Goal: Task Accomplishment & Management: Complete application form

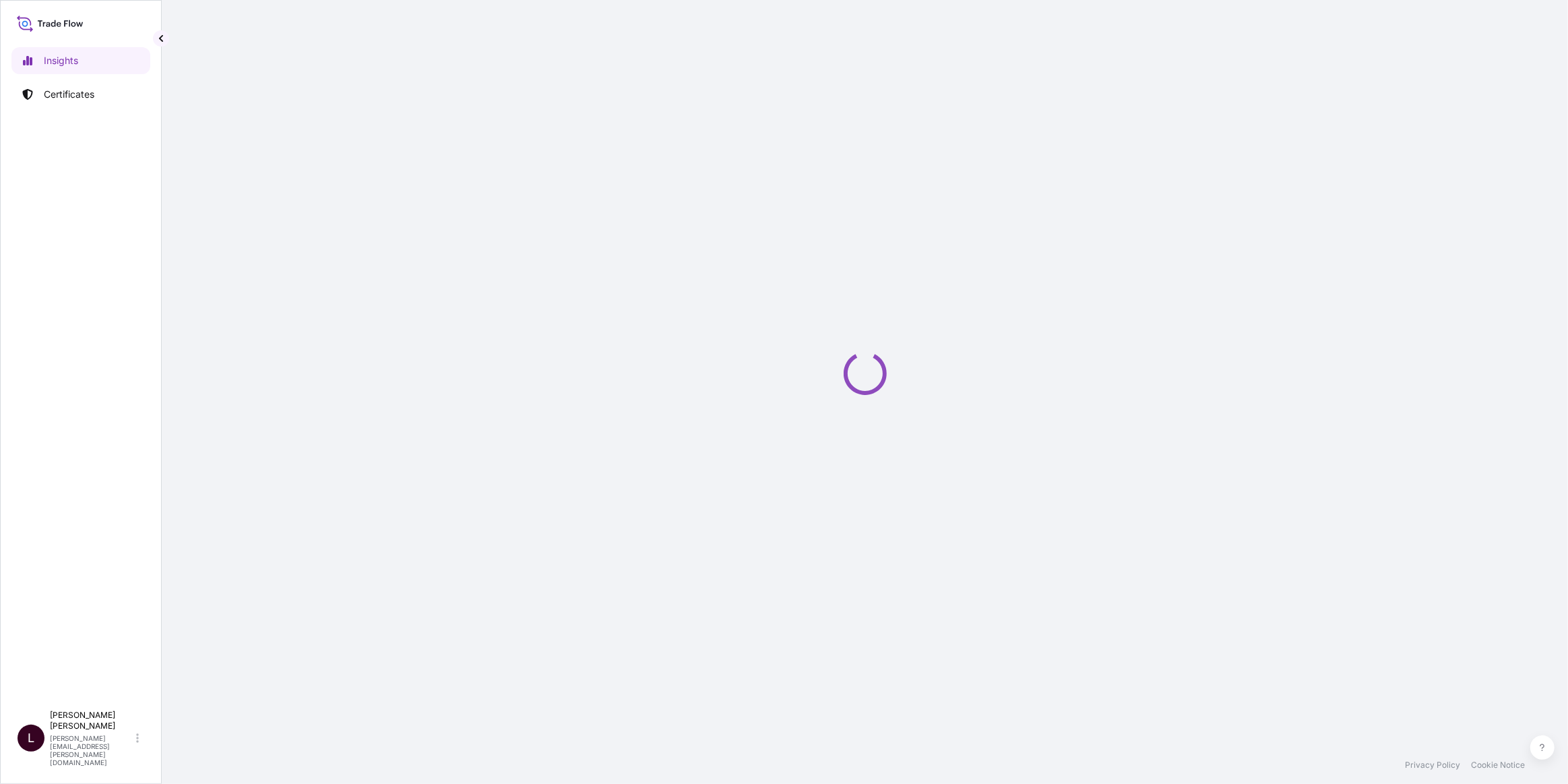
select select "2025"
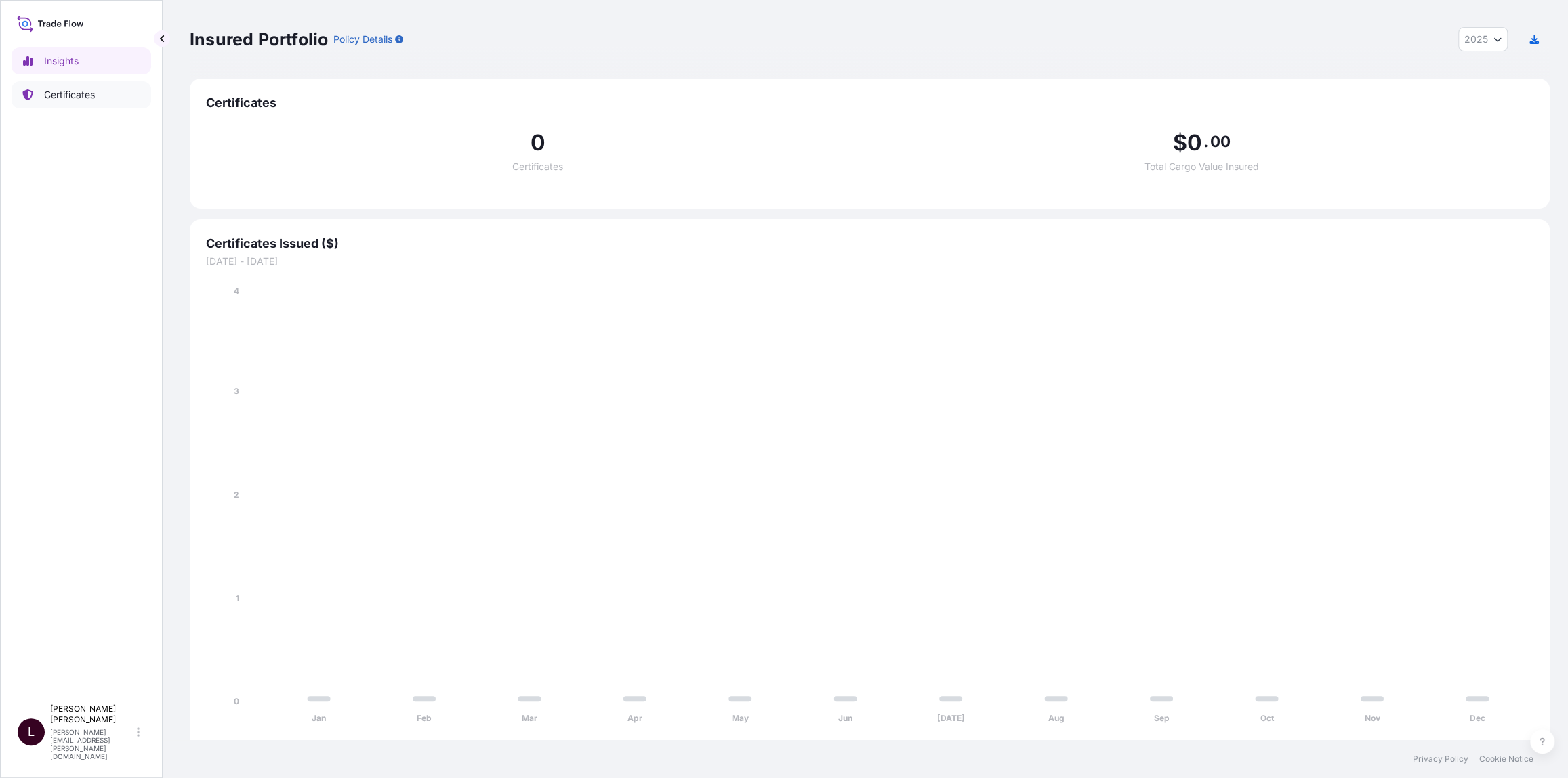
click at [92, 91] on p "Certificates" at bounding box center [69, 95] width 51 height 14
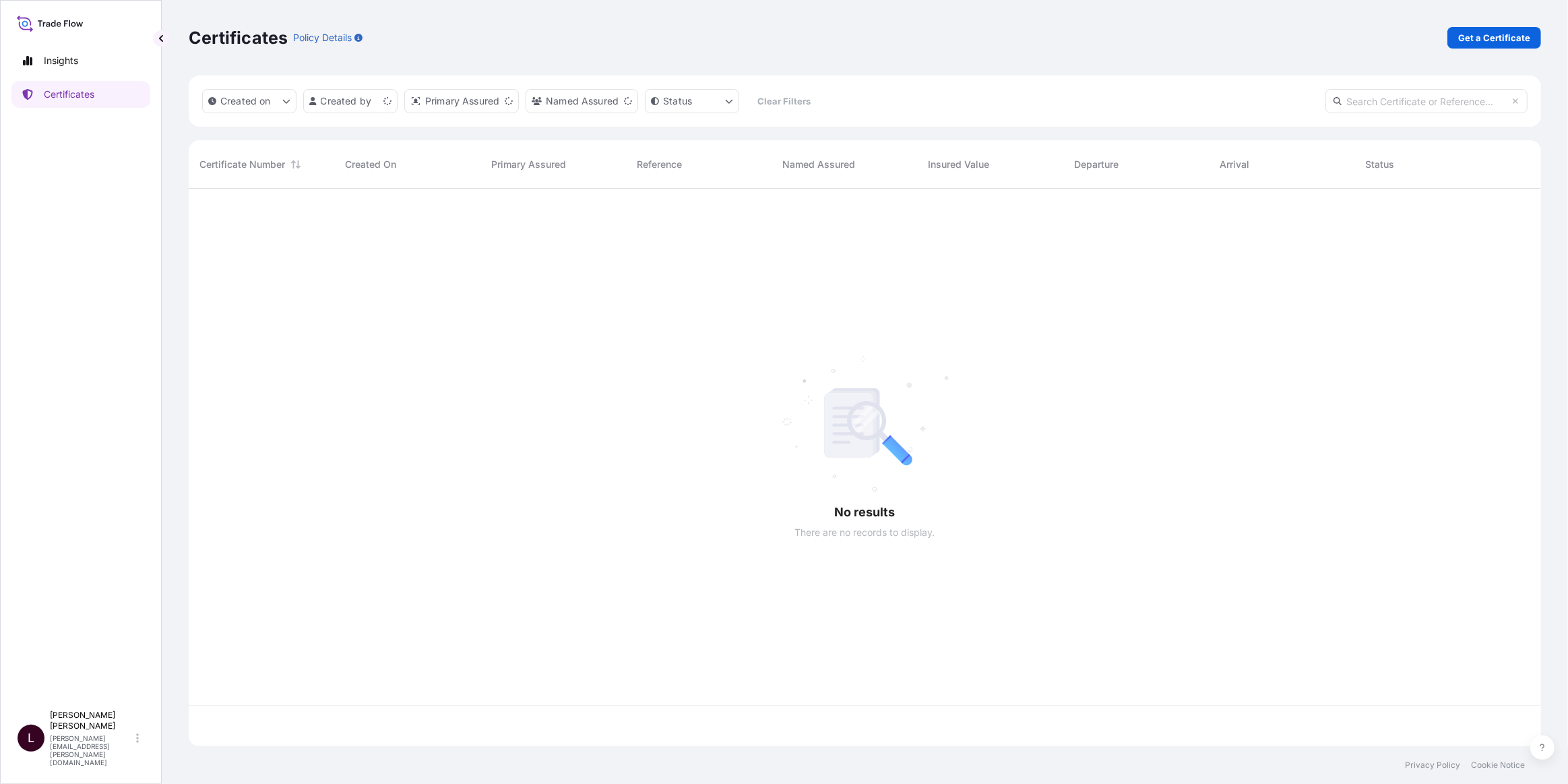
scroll to position [555, 1343]
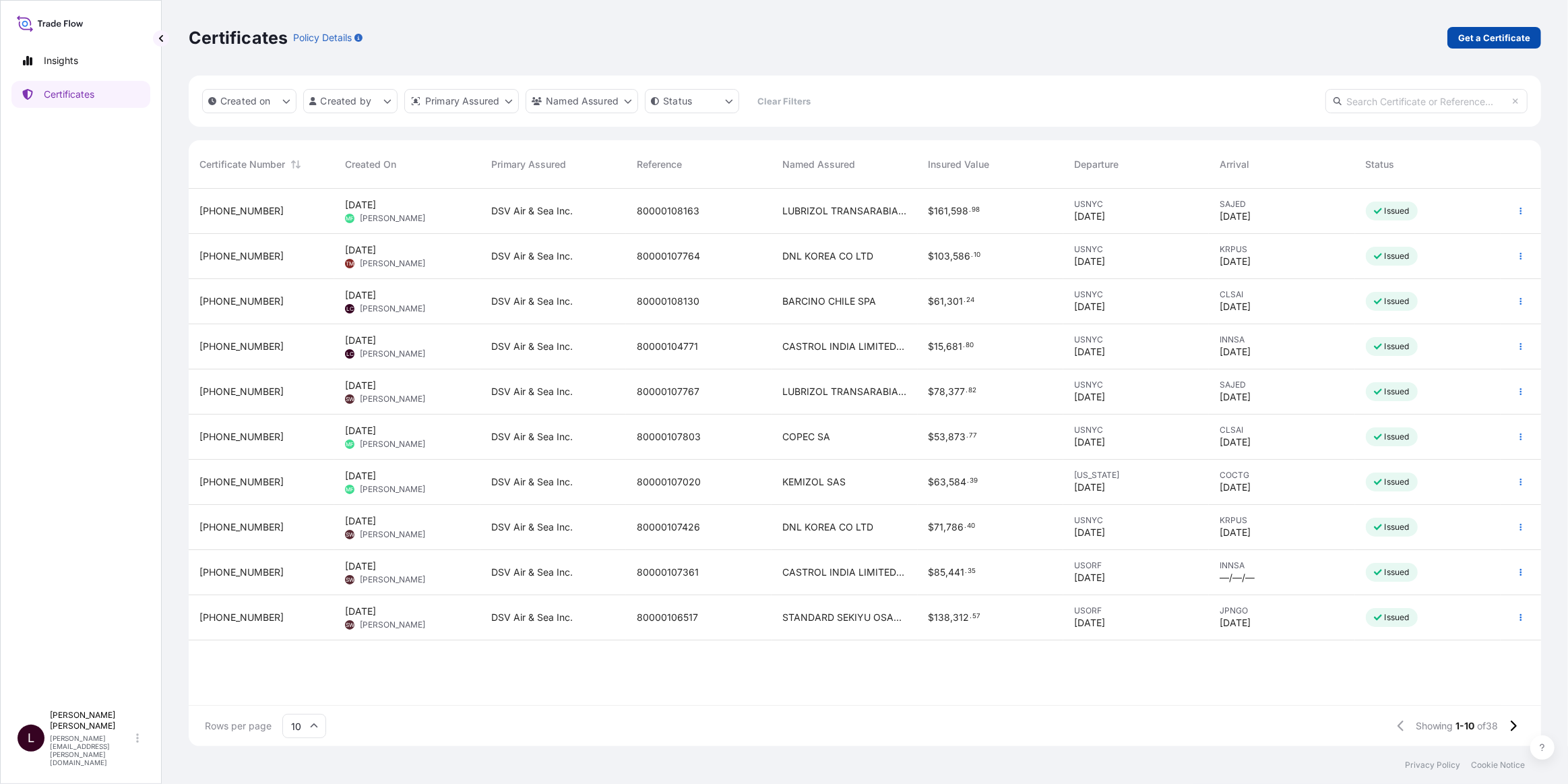
click at [1494, 39] on p "Get a Certificate" at bounding box center [1495, 37] width 72 height 14
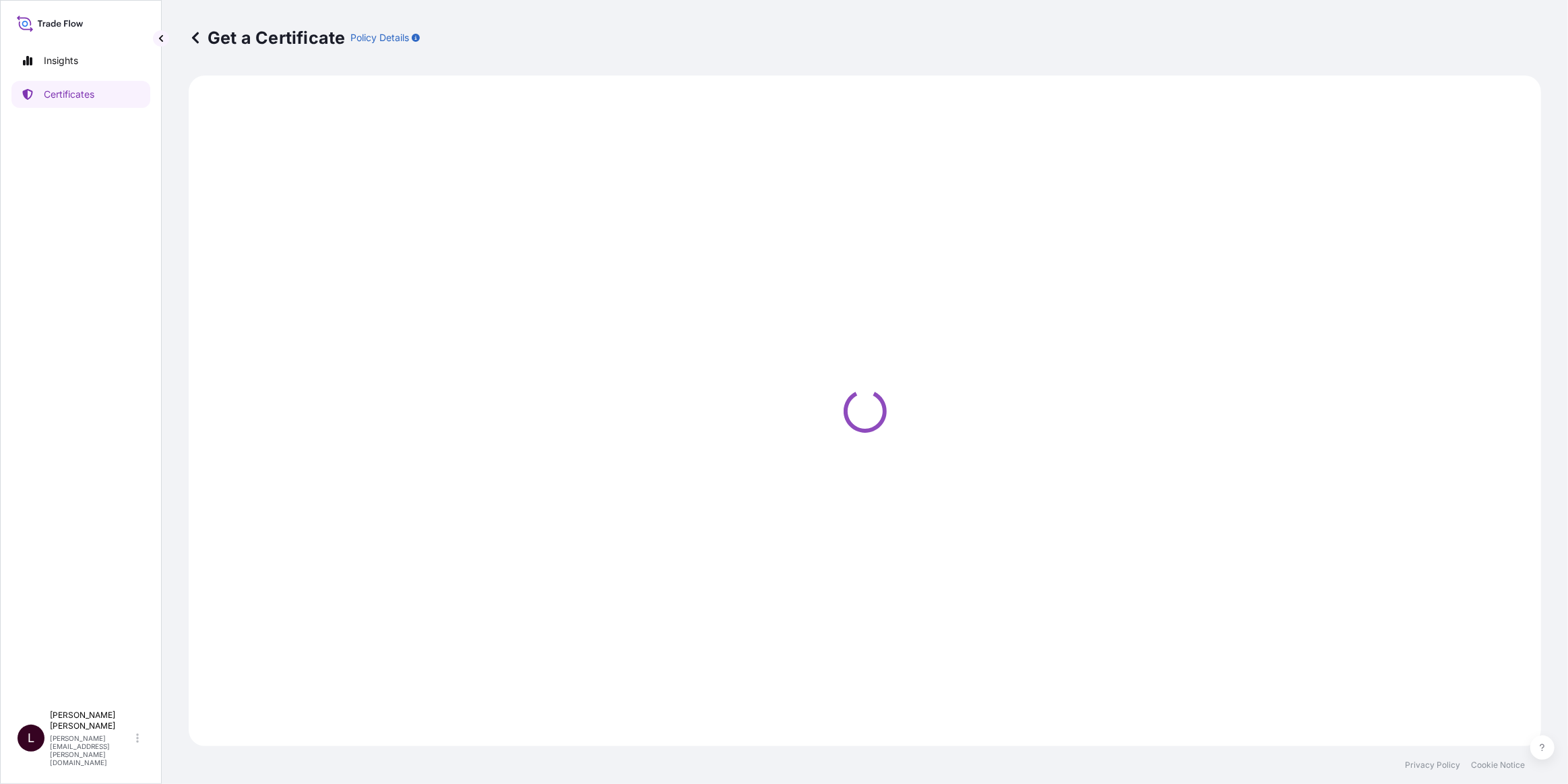
select select "Barge"
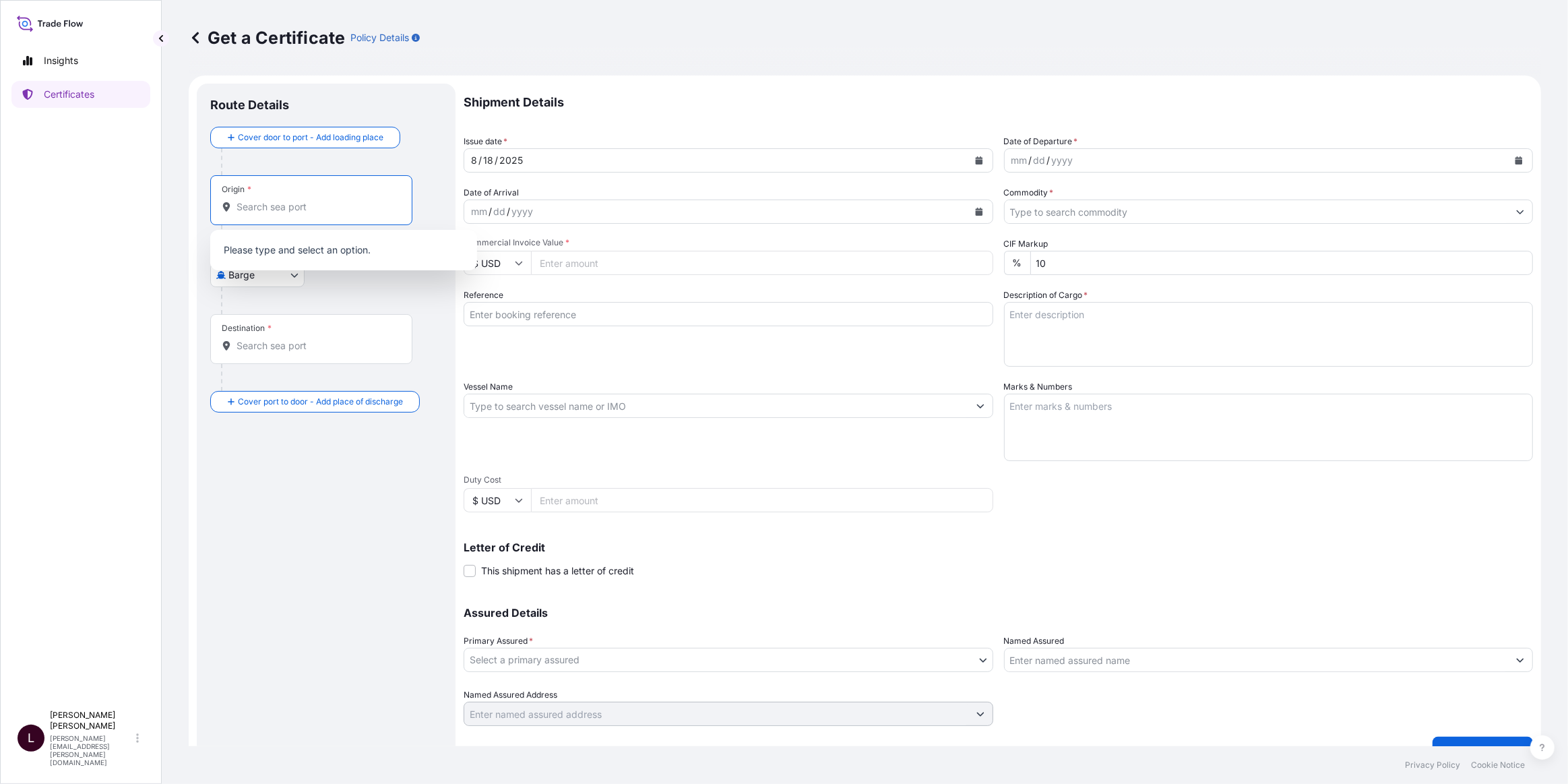
click at [283, 202] on input "Origin *" at bounding box center [316, 207] width 159 height 14
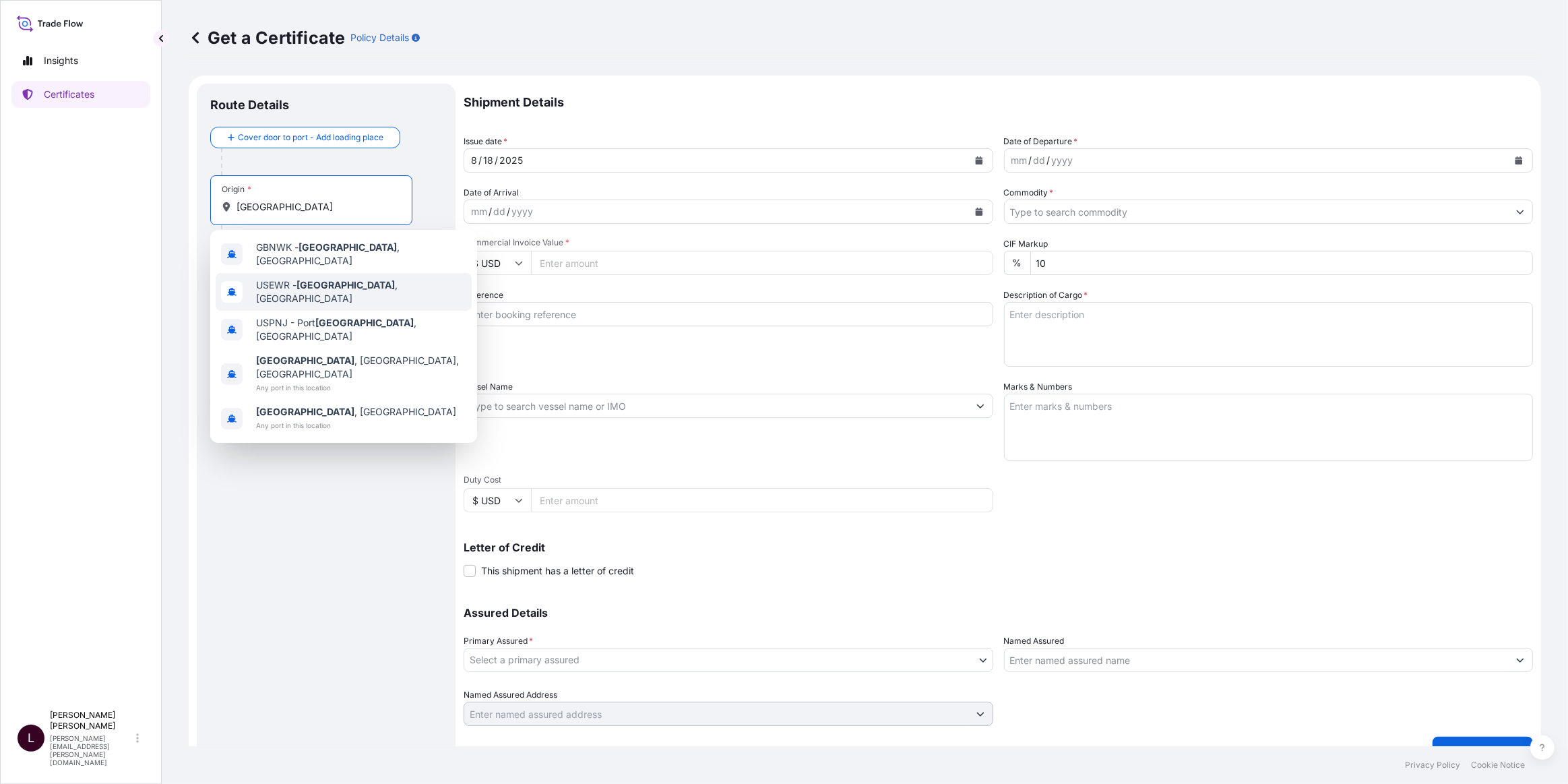
click at [362, 286] on span "USEWR - Newark , United States" at bounding box center [361, 292] width 210 height 27
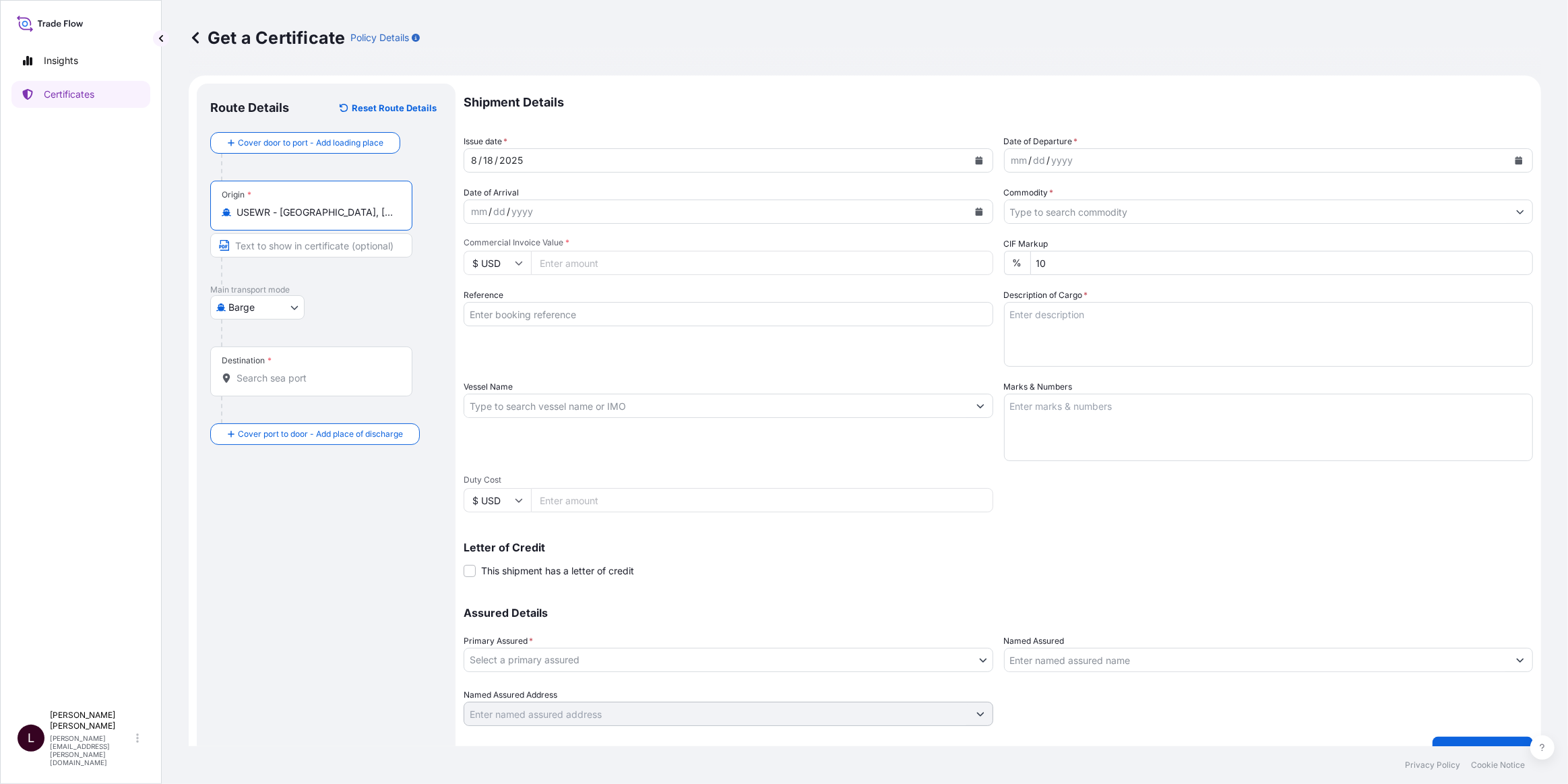
type input "USEWR - Newark, United States"
click at [272, 309] on body "5 options available. Insights Certificates L Larry Cosby larry.cosby@dsv.com Ge…" at bounding box center [784, 392] width 1568 height 784
click at [273, 412] on span "Ocean Vessel" at bounding box center [266, 414] width 60 height 14
select select "Ocean Vessel"
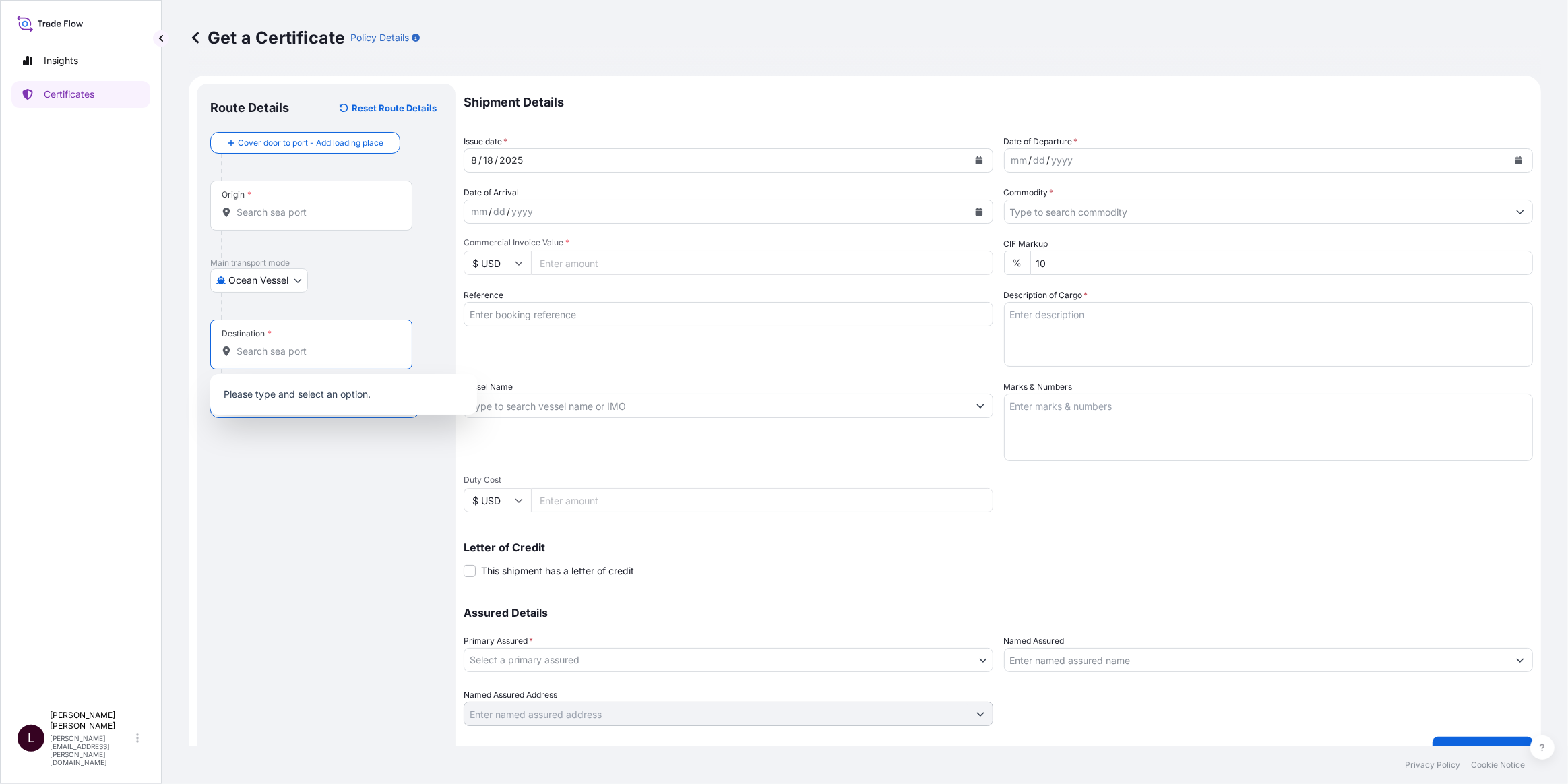
click at [283, 347] on input "Destination *" at bounding box center [316, 351] width 159 height 14
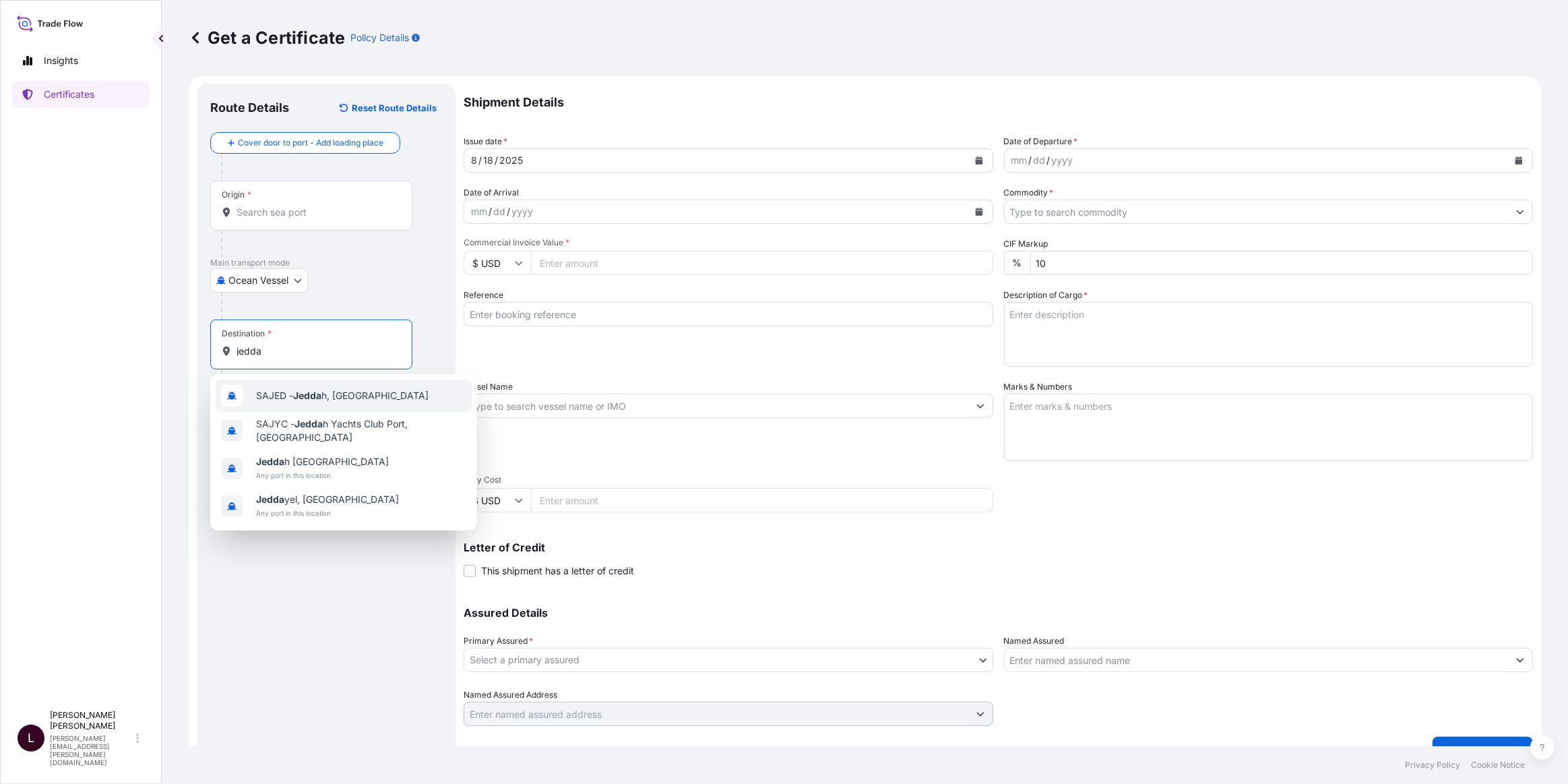
click at [324, 395] on span "SAJED - Jedda h, Saudi Arabia" at bounding box center [343, 396] width 172 height 14
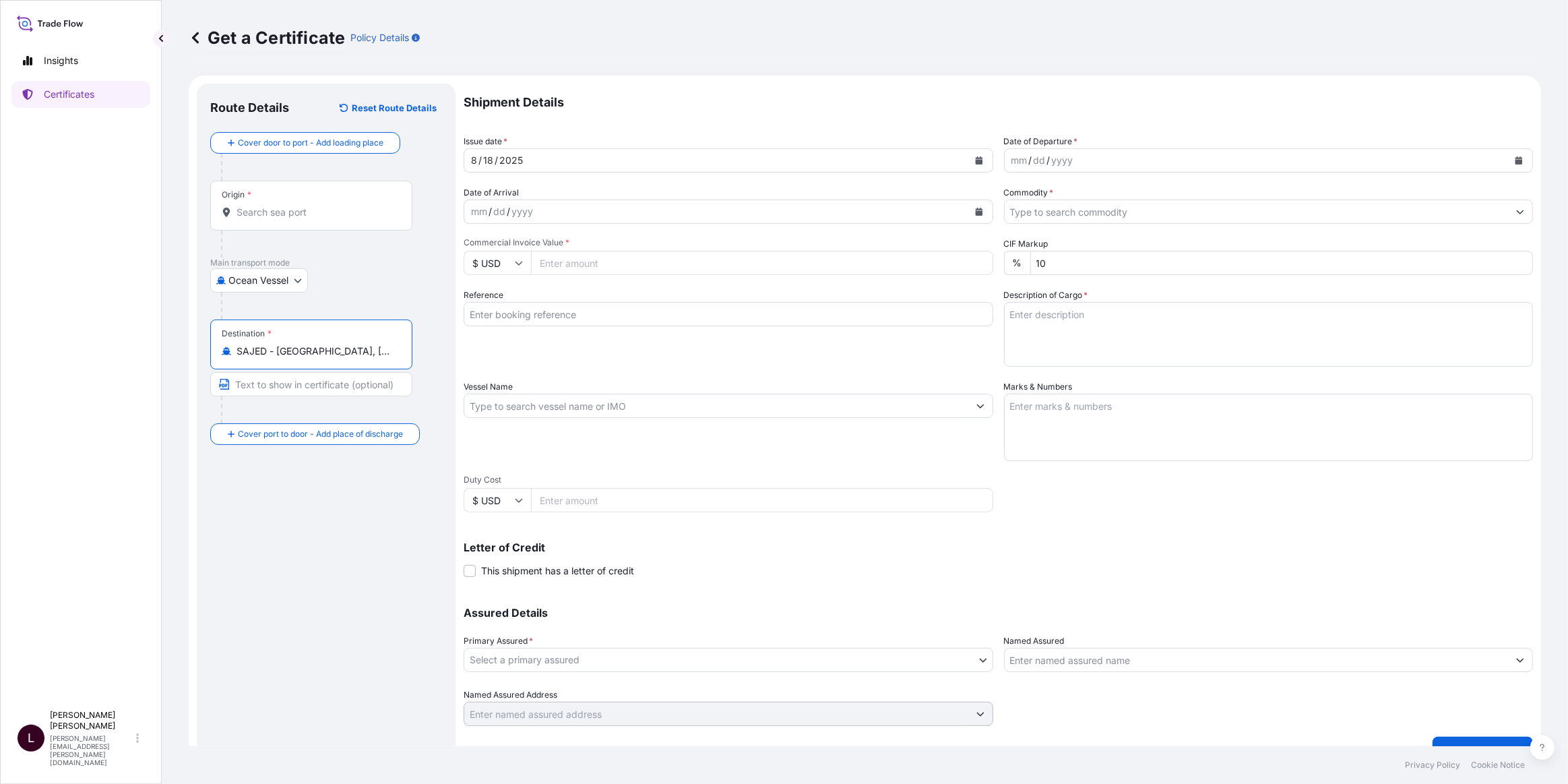
type input "SAJED - Jeddah, Saudi Arabia"
click at [1516, 158] on icon "Calendar" at bounding box center [1520, 160] width 7 height 8
click at [1024, 321] on div "17" at bounding box center [1023, 325] width 24 height 24
click at [732, 196] on div "Date of Arrival mm / dd / yyyy" at bounding box center [729, 205] width 530 height 38
click at [978, 209] on icon "Calendar" at bounding box center [979, 211] width 8 height 8
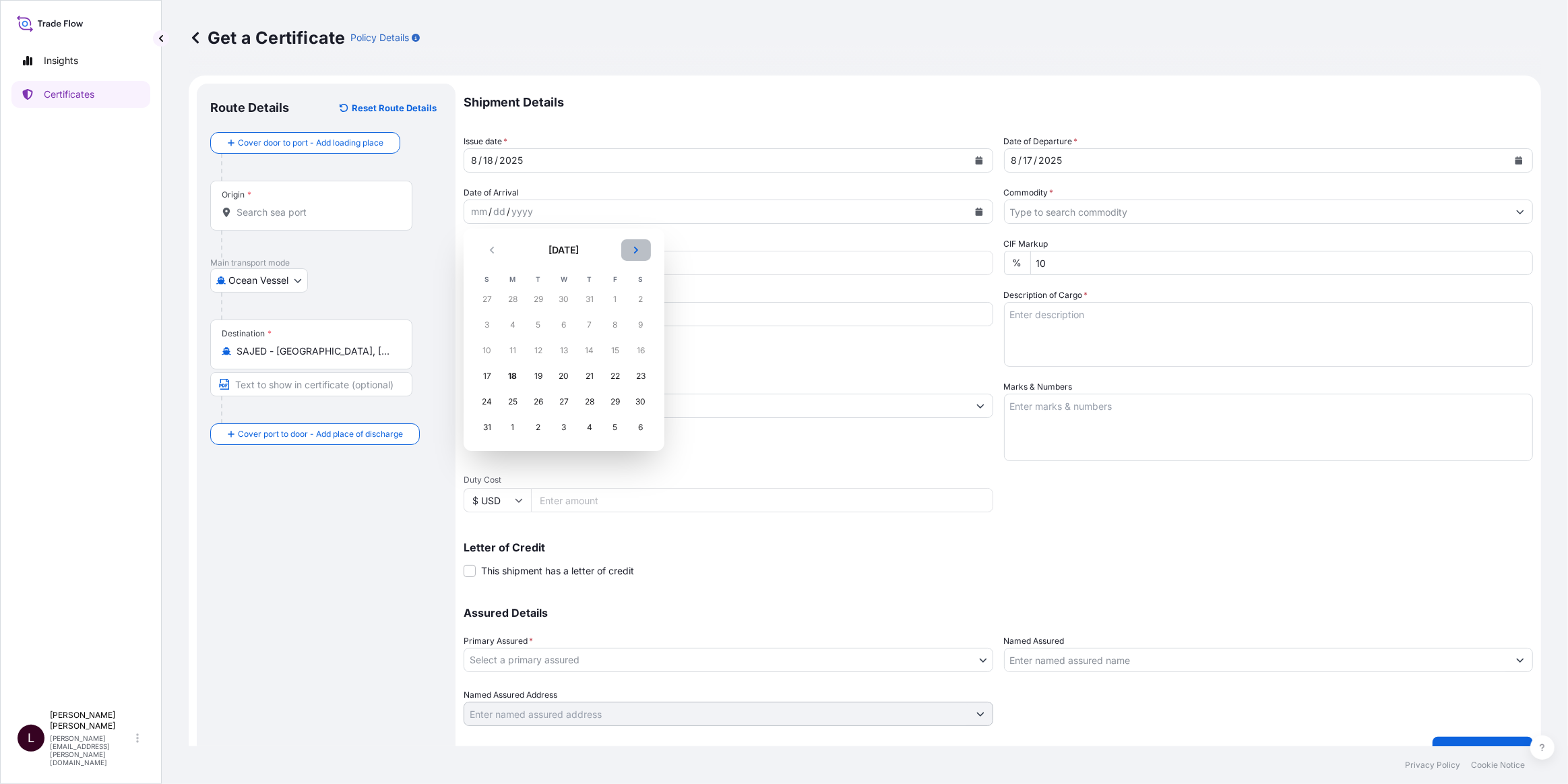
click at [636, 247] on icon "Next" at bounding box center [636, 250] width 8 height 8
click at [491, 321] on div "7" at bounding box center [487, 325] width 24 height 24
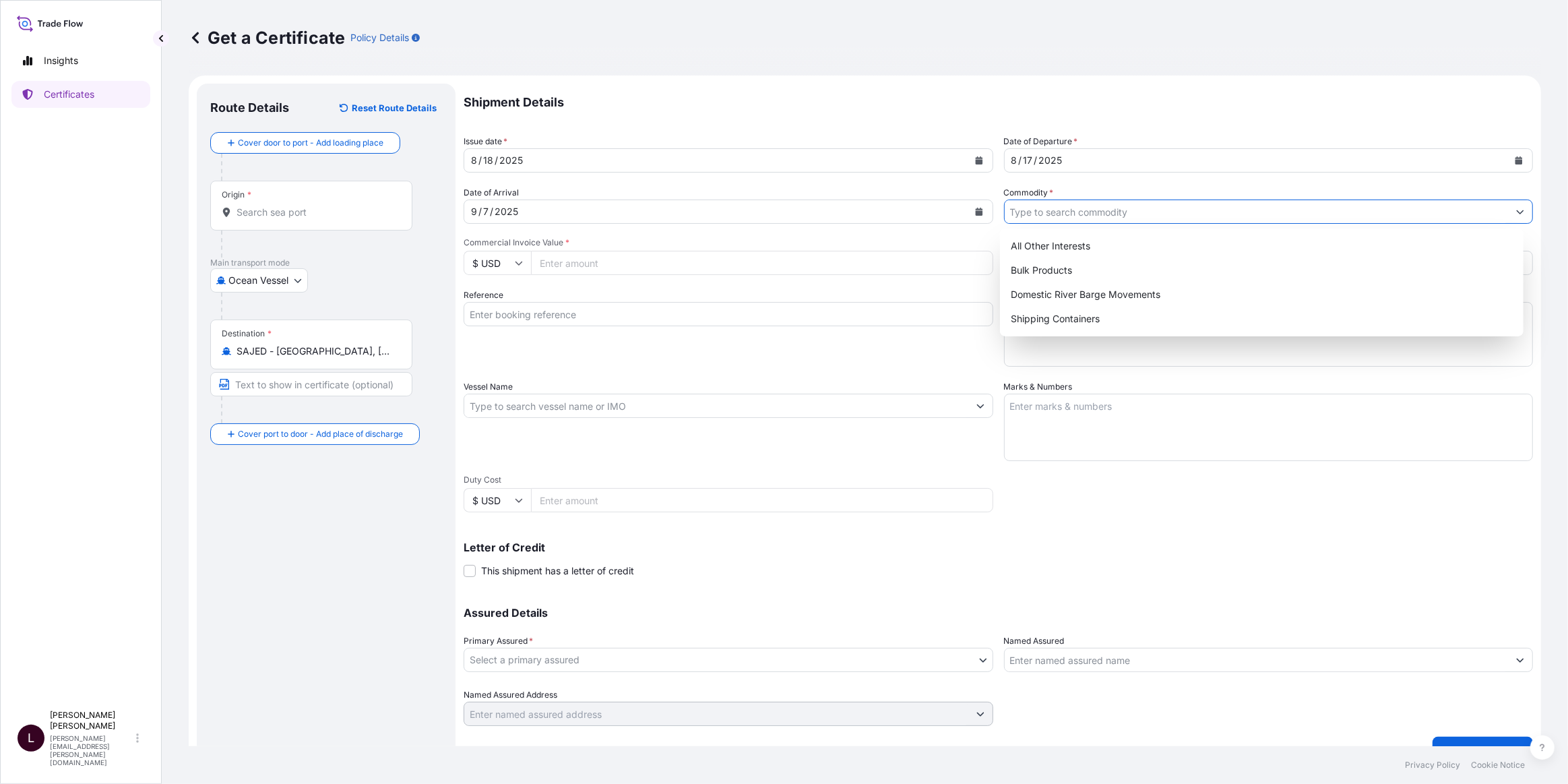
click at [1099, 211] on input "Commodity *" at bounding box center [1257, 211] width 504 height 24
click at [1064, 322] on div "Shipping Containers" at bounding box center [1262, 319] width 513 height 24
type input "Shipping Containers"
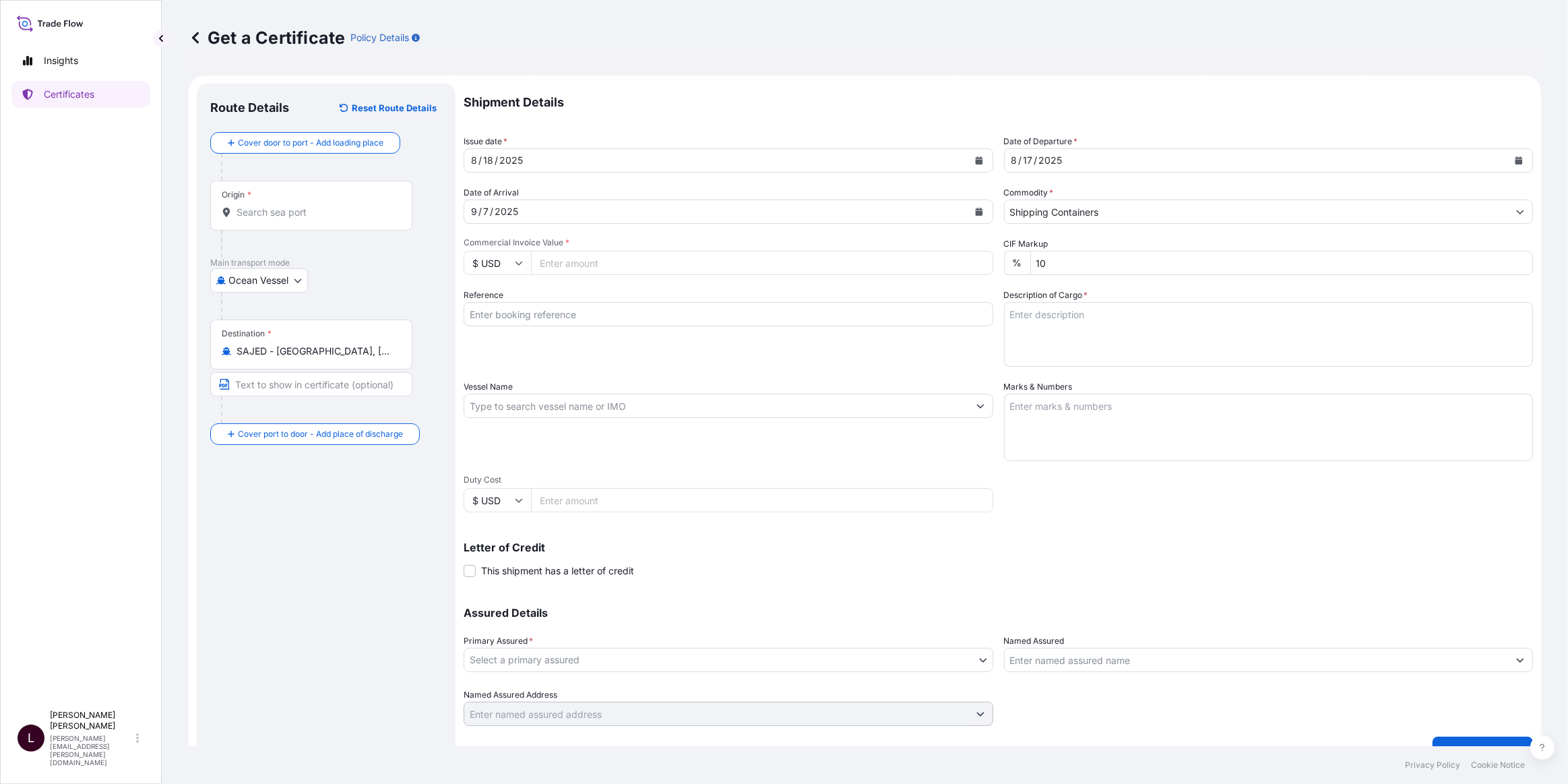
click at [600, 268] on input "Commercial Invoice Value *" at bounding box center [761, 263] width 462 height 24
click at [590, 265] on input "Commercial Invoice Value *" at bounding box center [761, 263] width 462 height 24
click at [637, 272] on input "Commercial Invoice Value *" at bounding box center [761, 263] width 462 height 24
type input "125794.01"
click at [637, 296] on div "Reference" at bounding box center [729, 327] width 530 height 78
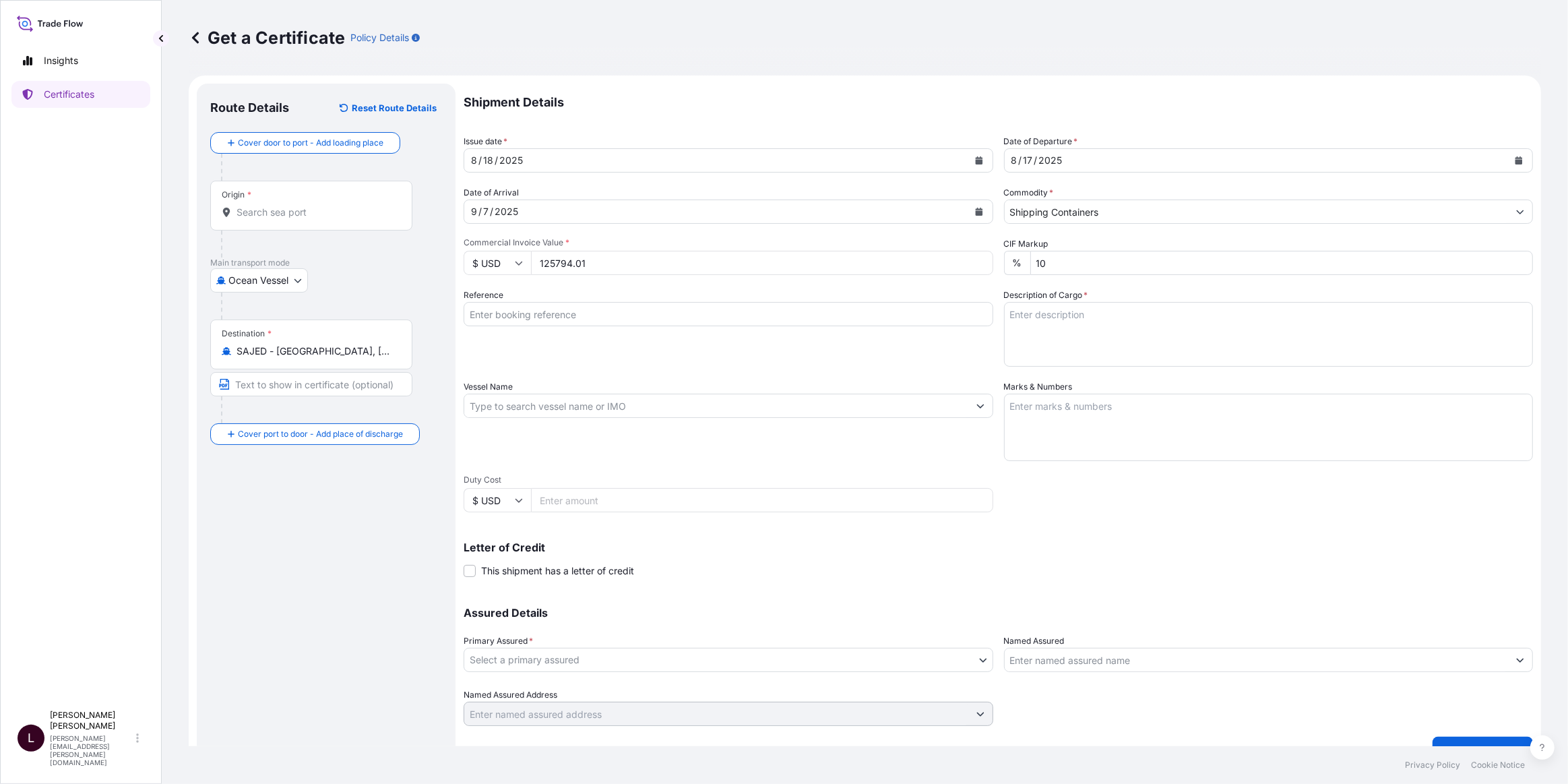
drag, startPoint x: 624, startPoint y: 310, endPoint x: 616, endPoint y: 313, distance: 8.5
click at [623, 310] on input "Reference" at bounding box center [729, 314] width 530 height 24
click at [551, 316] on input "Reference" at bounding box center [729, 314] width 530 height 24
paste input "80000107995"
type input "80000107995"
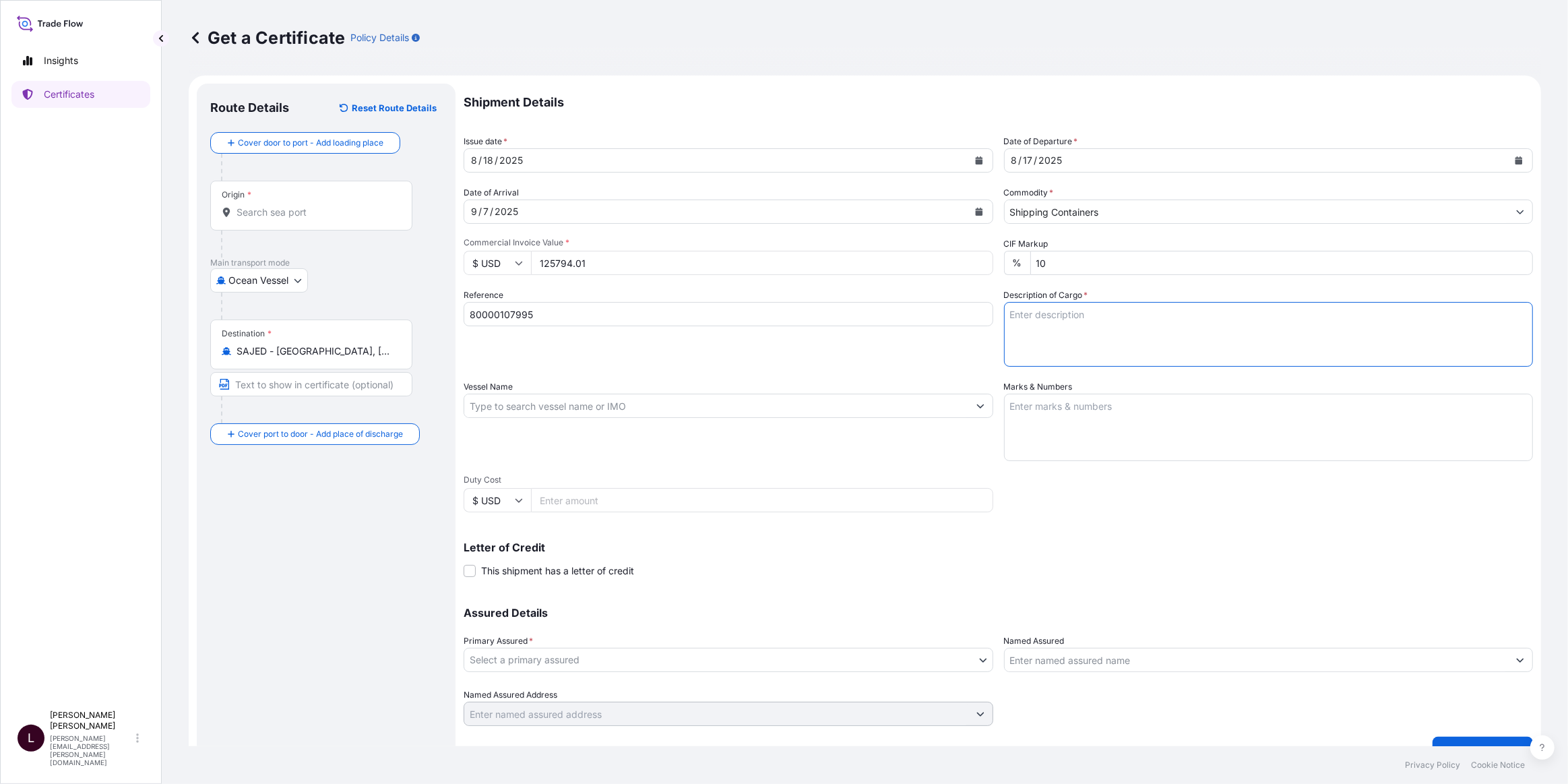
click at [1083, 323] on textarea "Description of Cargo *" at bounding box center [1269, 335] width 530 height 65
click at [1153, 336] on textarea "Description of Cargo *" at bounding box center [1269, 335] width 530 height 65
paste textarea "RAW MATERIALS FOR ADDITIVES 68 DRUMS ON 17 PALLETS CARGO GW: 14,992 KGS. PALLET…"
click at [1146, 355] on textarea "RAW MATERIALS FOR ADDITIVES 68 DRUMS ON 17 PALLETS CARGO GW: 14,992 KGS. PALLET…" at bounding box center [1269, 335] width 530 height 65
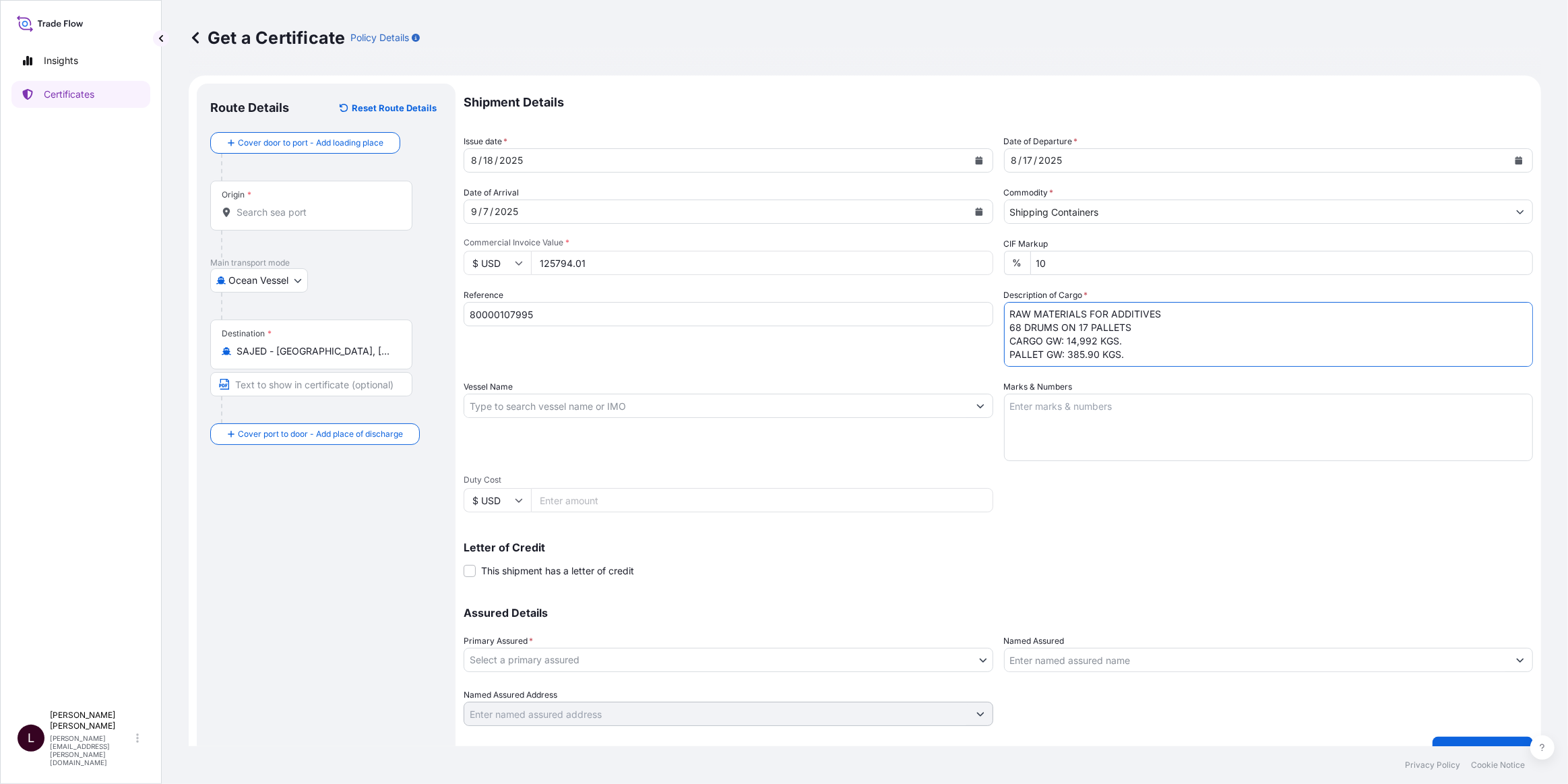
scroll to position [0, 0]
type textarea "RAW MATERIALS FOR ADDITIVES 68 DRUMS ON 17 PALLETS CARGO GW: 14,992 KGS. PALLET…"
click at [755, 410] on input "Vessel Name" at bounding box center [716, 406] width 504 height 24
click at [548, 400] on input "Vessel Name" at bounding box center [716, 406] width 504 height 24
paste input "MAERSK SELETAR"
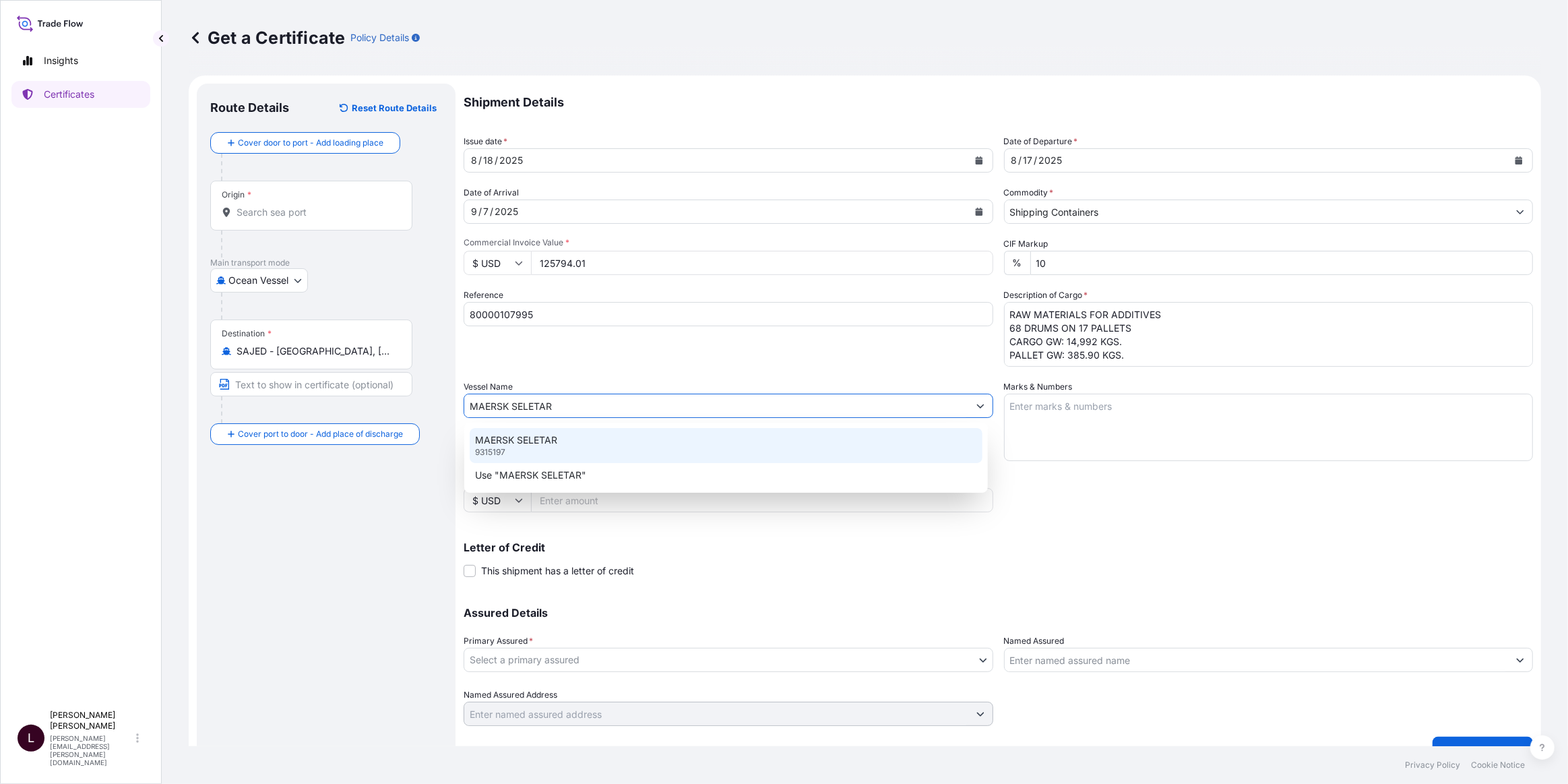
click at [555, 440] on p "MAERSK SELETAR" at bounding box center [516, 440] width 82 height 14
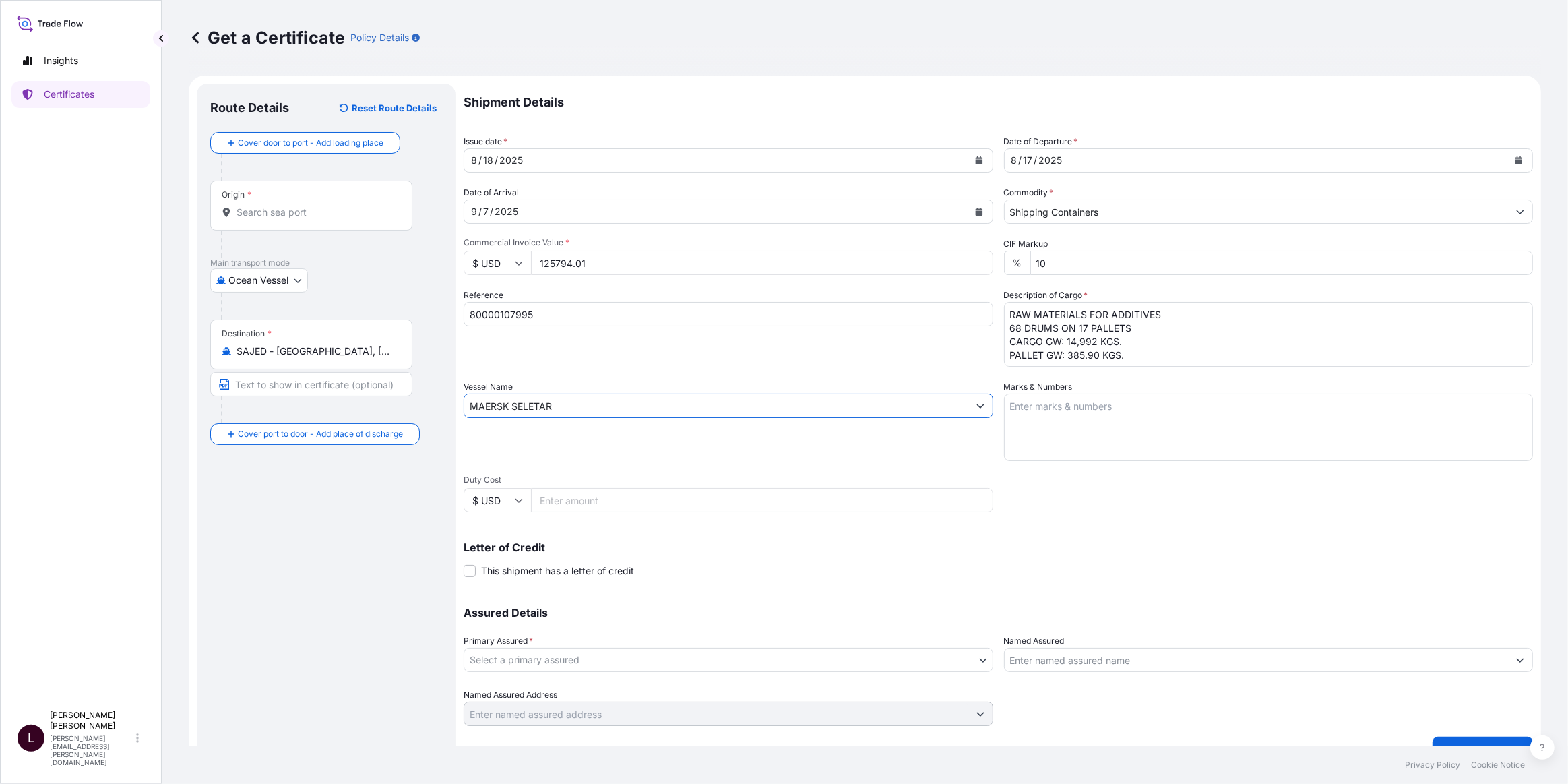
type input "MAERSK SELETAR"
click at [1064, 408] on textarea "Marks & Numbers" at bounding box center [1269, 427] width 530 height 68
click at [1114, 452] on textarea "Marks & Numbers" at bounding box center [1269, 427] width 530 height 68
paste textarea "80000107995 / 4503901363, 4503901371, 4503901362 / 20676126, 20676119, 20676100"
click at [1006, 421] on textarea "80000107995 / 4503901363, 4503901371, 4503901362 / 20676126, 20676119, 20676100" at bounding box center [1269, 427] width 530 height 68
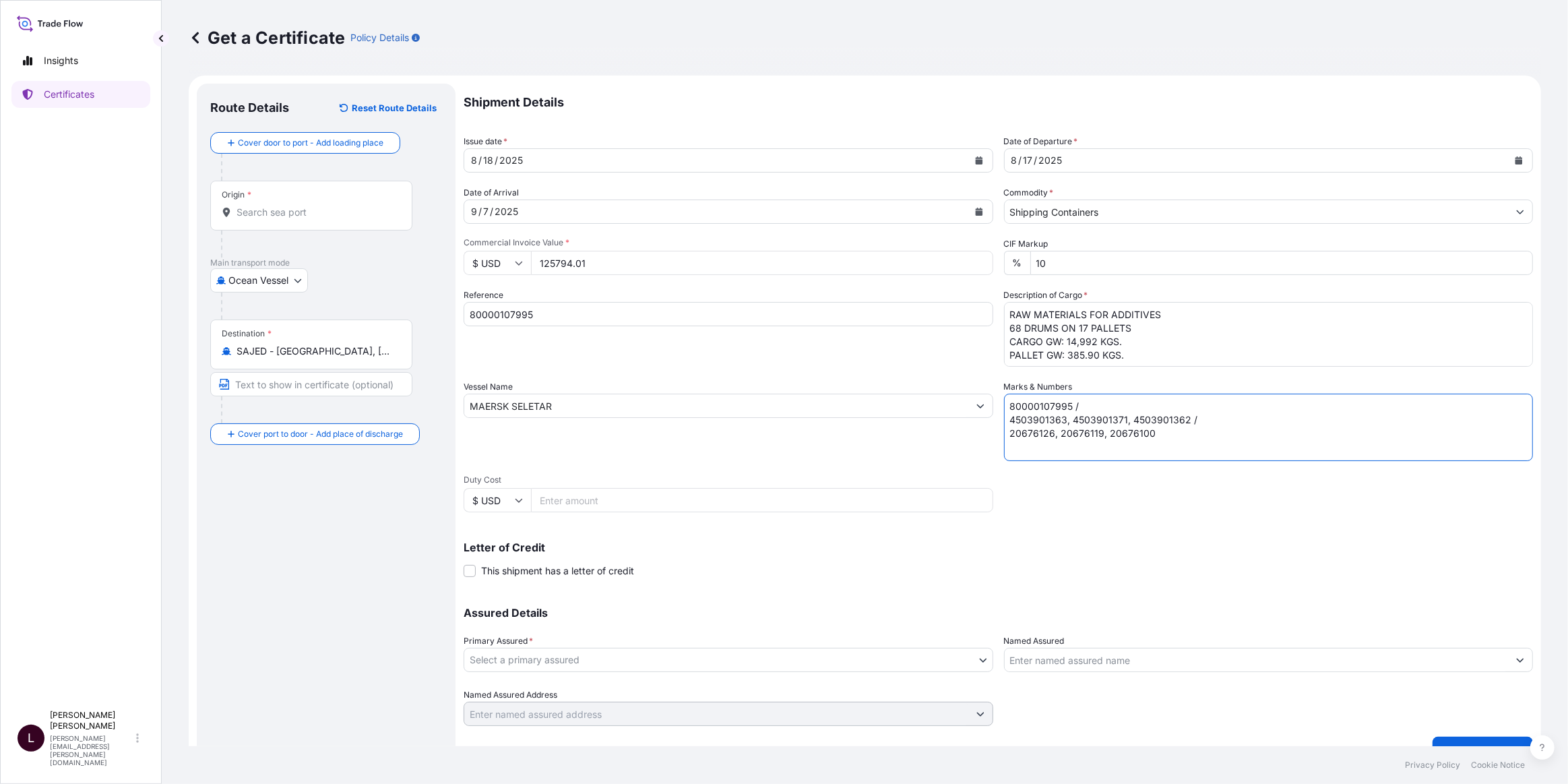
click at [1006, 420] on textarea "80000107995 / 4503901363, 4503901371, 4503901362 / 20676126, 20676119, 20676100" at bounding box center [1269, 427] width 530 height 68
type textarea "80000107995 / 4503901363, 4503901371, 4503901362 / 20676126, 20676119, 20676100"
click at [1170, 309] on textarea "RAW MATERIALS FOR ADDITIVES 68 DRUMS ON 17 PALLETS CARGO GW: 14,992 KGS. PALLET…" at bounding box center [1269, 335] width 530 height 65
click at [1106, 330] on textarea "RAW MATERIALS FOR ADDITIVES 68 DRUMS ON 17 PALLETS CARGO GW: 14,992 KGS. PALLET…" at bounding box center [1269, 335] width 530 height 65
click at [1170, 335] on textarea "RAW MATERIALS FOR ADDITIVES 1 x 40ft. CONTAINER 68 DRUMS ON 17 PALLETS CARGO GW…" at bounding box center [1269, 335] width 530 height 65
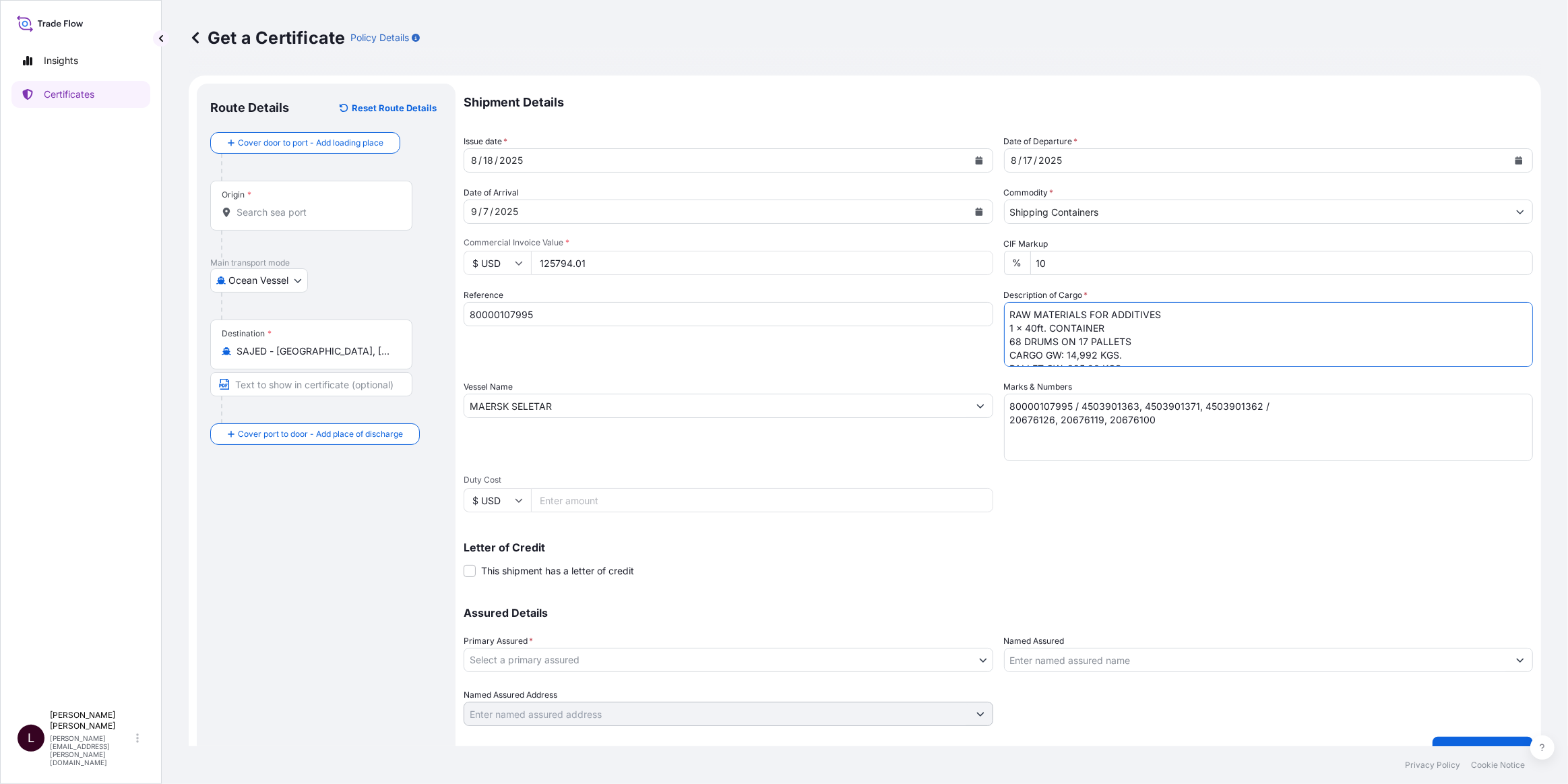
scroll to position [14, 0]
click at [1162, 348] on textarea "RAW MATERIALS FOR ADDITIVES 1 x 40ft. CONTAINER 68 DRUMS ON 17 PALLETS CARGO GW…" at bounding box center [1269, 335] width 530 height 65
type textarea "RAW MATERIALS FOR ADDITIVES 1 x 40ft. CONTAINER 68 DRUMS ON 17 PALLETS CARGO GW…"
click at [1161, 420] on textarea "80000107995 / 4503901363, 4503901371, 4503901362 / 20676126, 20676119, 20676100" at bounding box center [1269, 427] width 530 height 68
click at [1117, 430] on textarea "80000107995 / 4503901363, 4503901371, 4503901362 / 20676126, 20676119, 20676100" at bounding box center [1269, 427] width 530 height 68
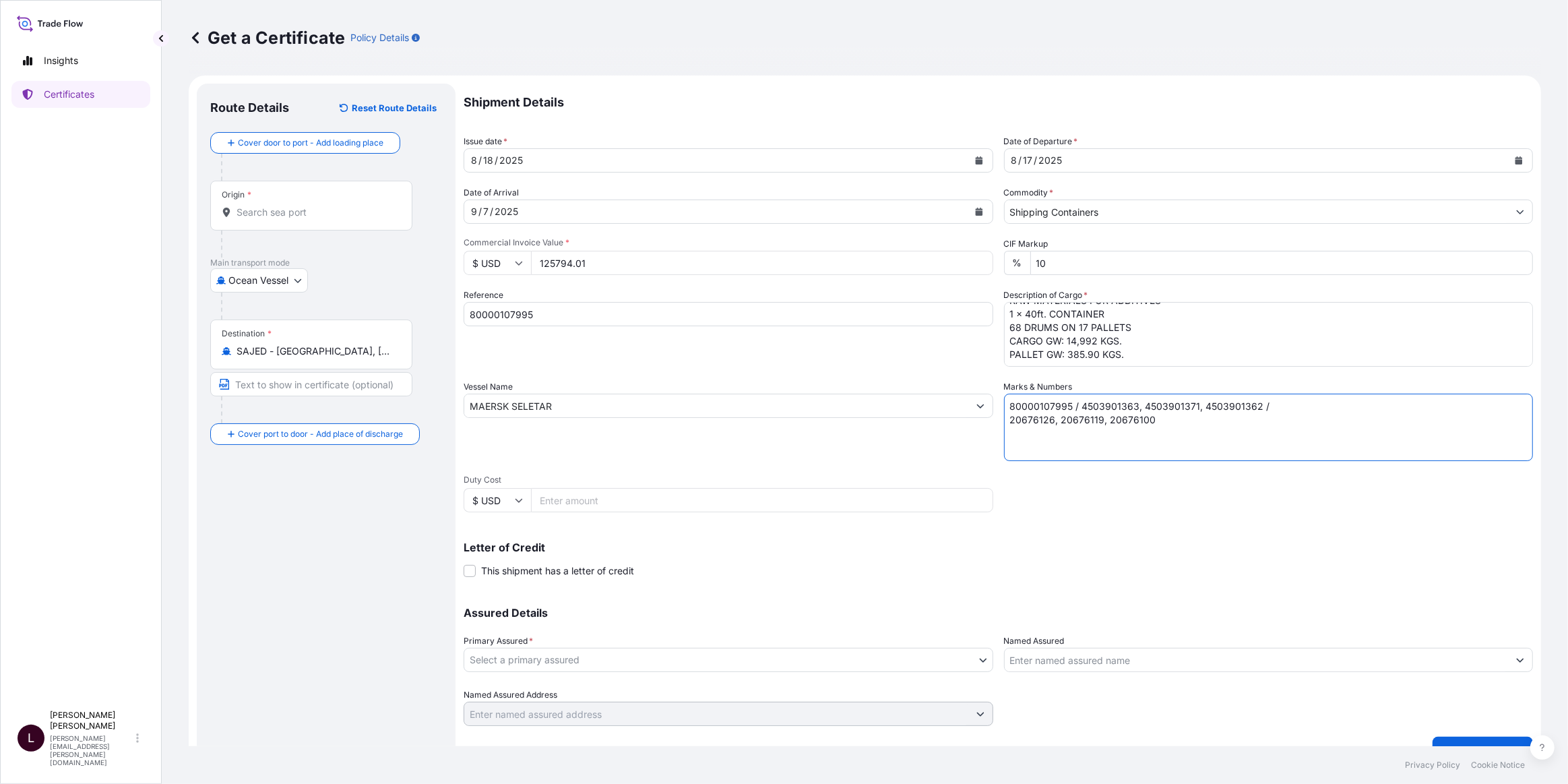
scroll to position [26, 0]
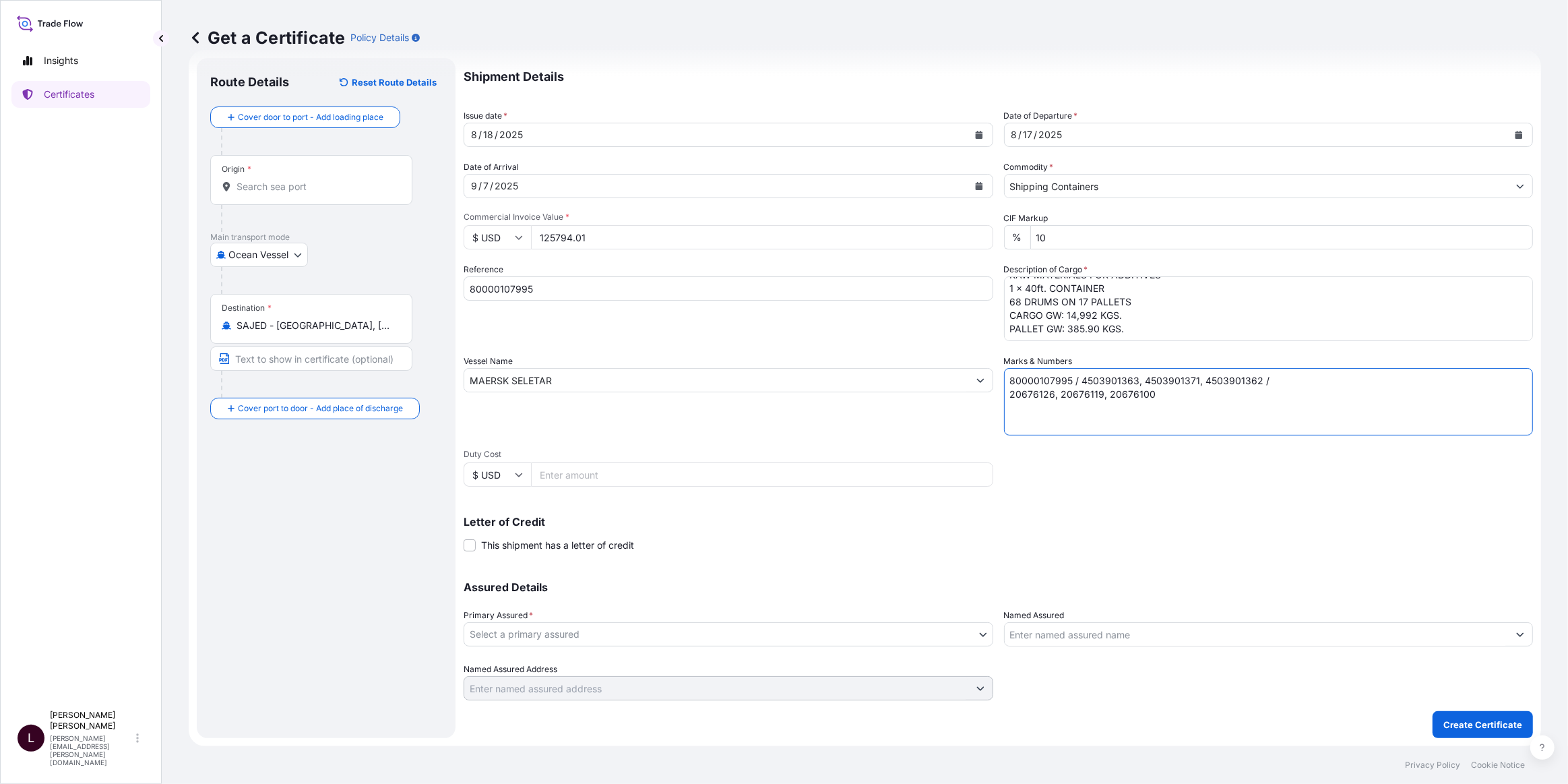
click at [1067, 410] on textarea "80000107995 / 4503901363, 4503901371, 4503901362 / 20676126, 20676119, 20676100" at bounding box center [1269, 401] width 530 height 68
type textarea "80000107995 / 4503901363, 4503901371, 4503901362 / 20676126, 20676119, 20676100"
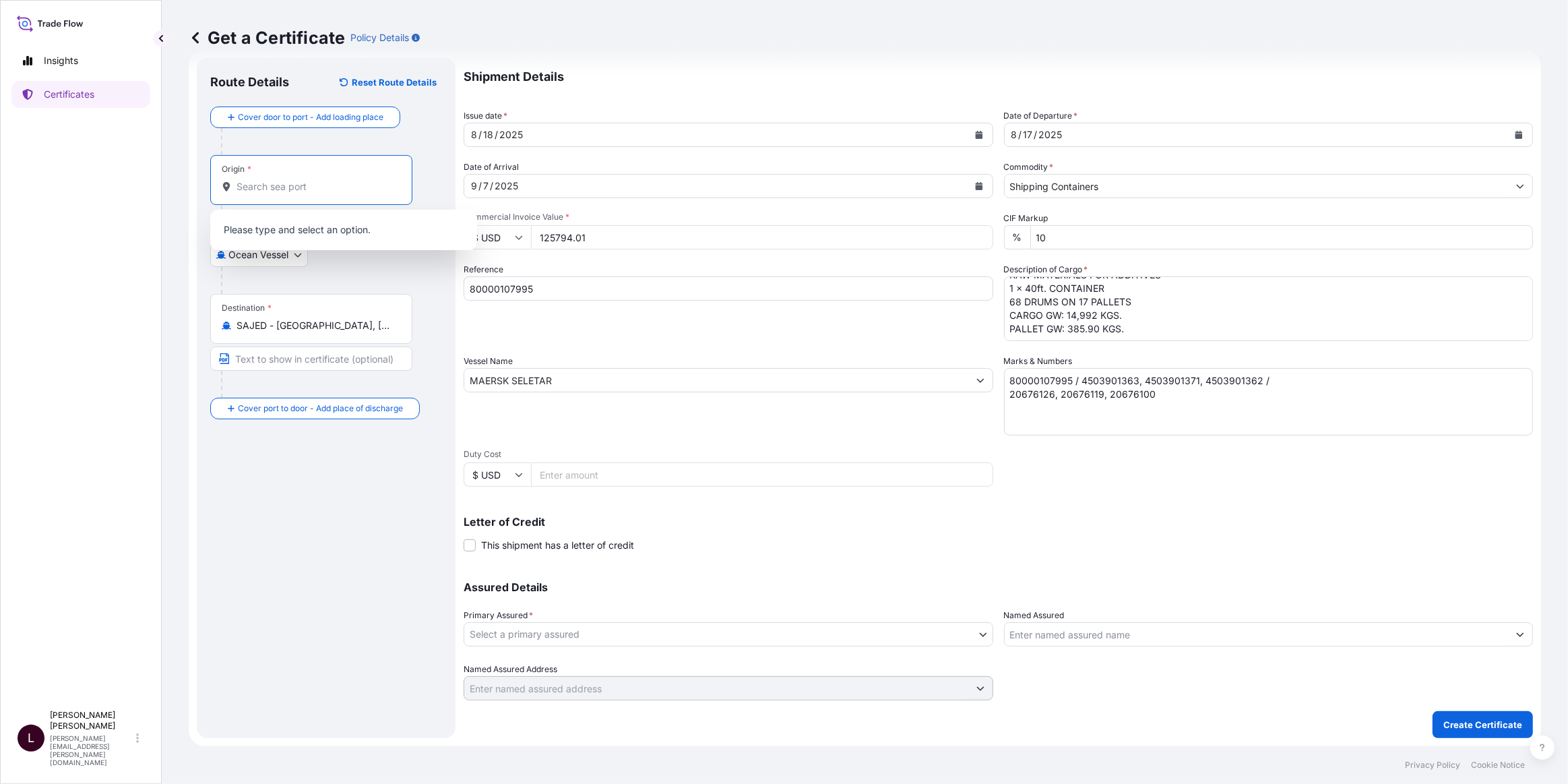
click at [276, 187] on input "Origin *" at bounding box center [316, 186] width 159 height 14
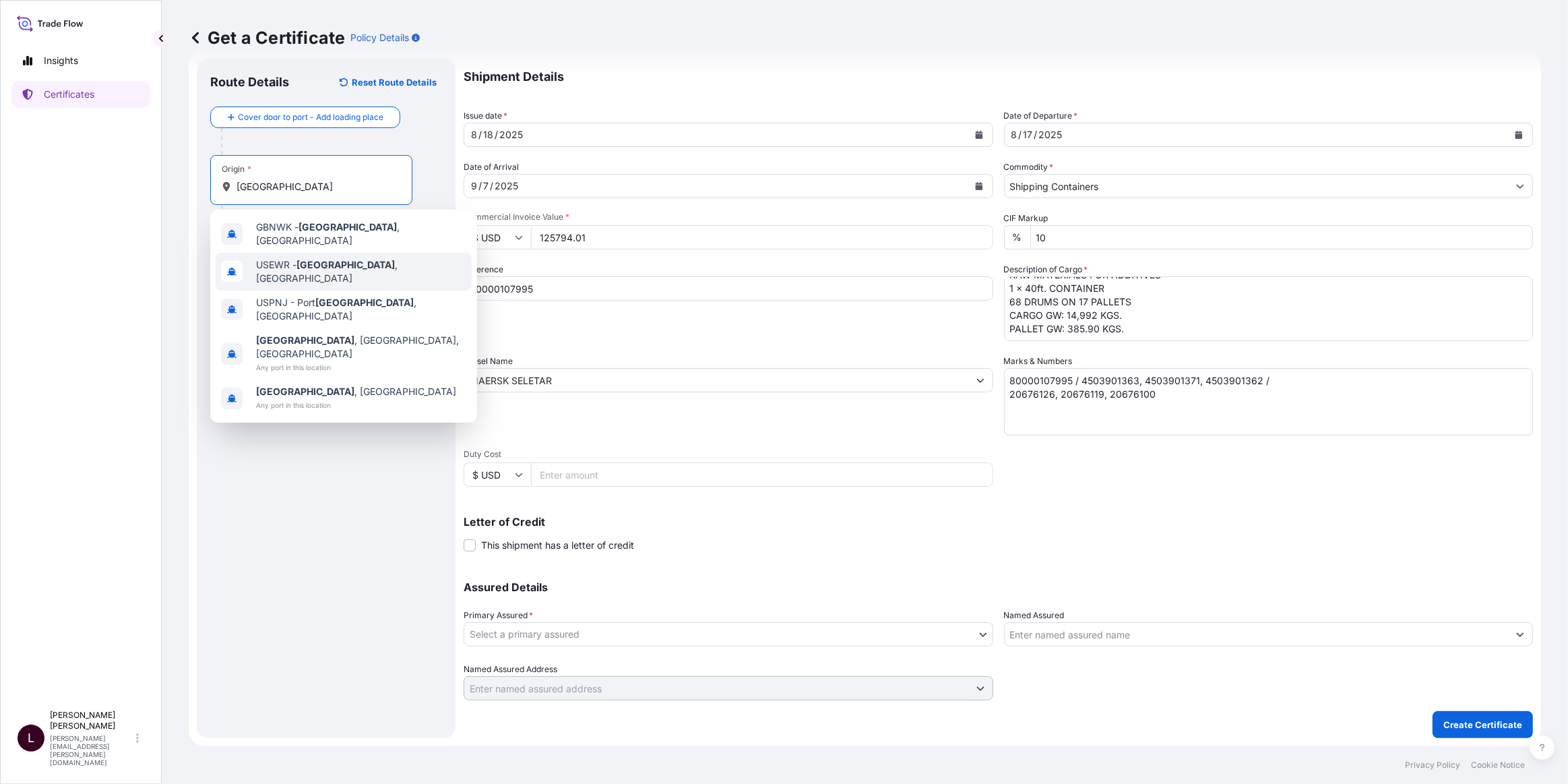
click at [330, 270] on span "USEWR - Newark , United States" at bounding box center [361, 272] width 210 height 27
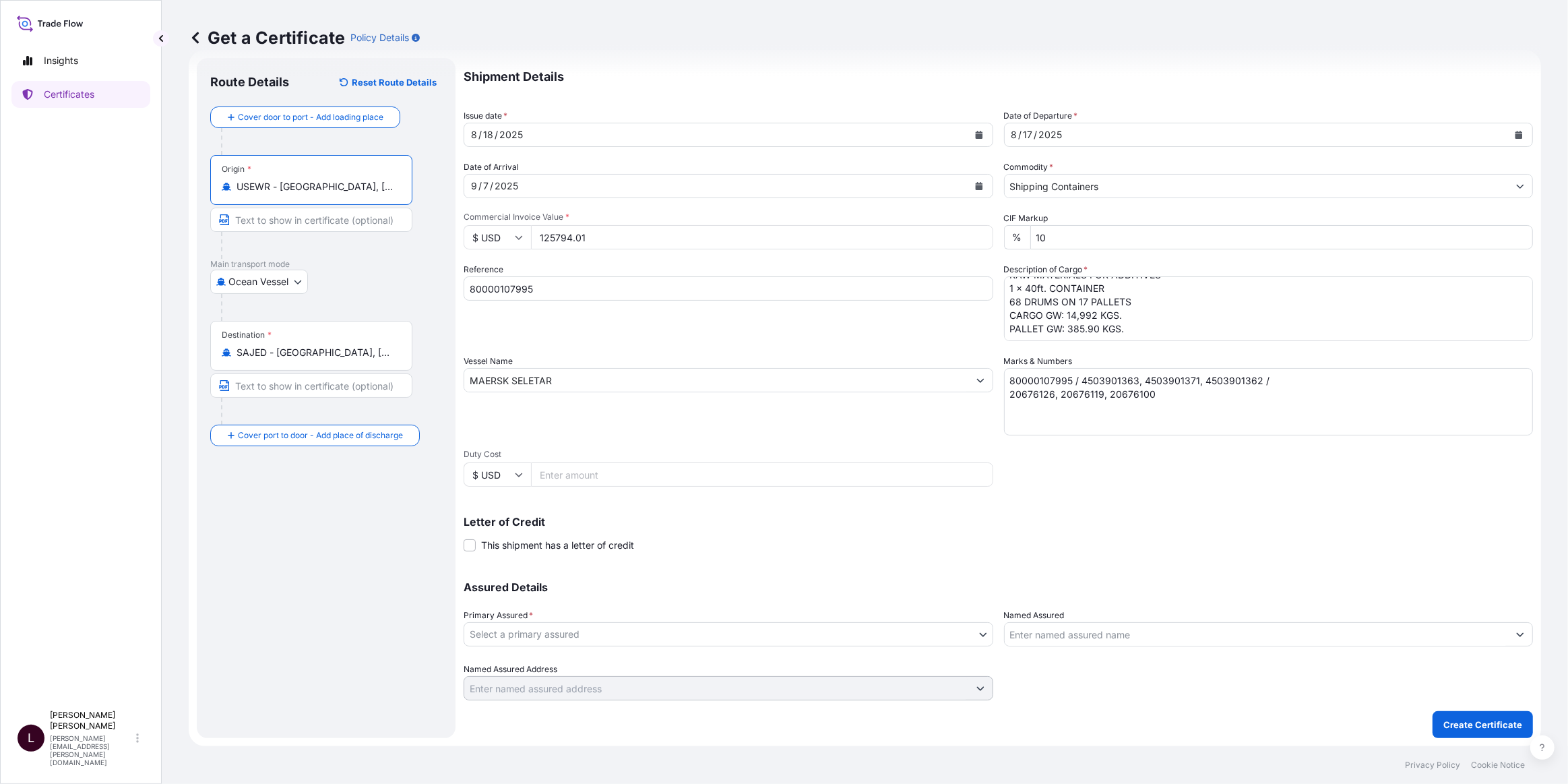
type input "USEWR - Newark, United States"
click at [579, 294] on input "80000107995" at bounding box center [729, 288] width 530 height 24
click at [1180, 387] on textarea "80000107995 / 4503901363, 4503901371, 4503901362 / 20676126, 20676119, 20676100" at bounding box center [1269, 401] width 530 height 68
click at [1192, 399] on textarea "80000107995 / 4503901363, 4503901371, 4503901362 / 20676126, 20676119, 20676100" at bounding box center [1269, 401] width 530 height 68
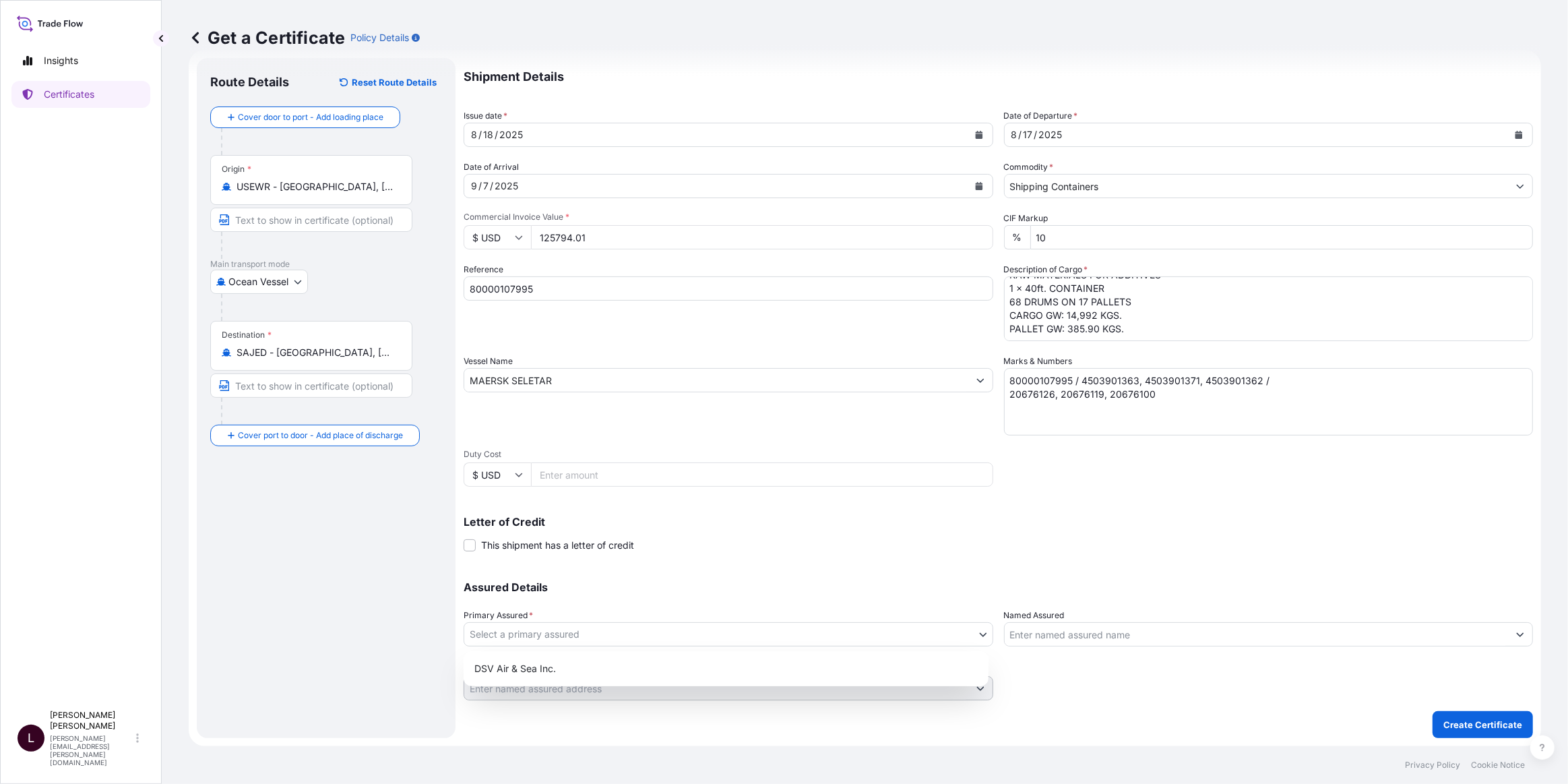
click at [775, 636] on body "Insights Certificates L Larry Cosby larry.cosby@dsv.com Get a Certificate Polic…" at bounding box center [784, 392] width 1568 height 784
click at [512, 667] on div "DSV Air & Sea Inc." at bounding box center [725, 669] width 514 height 24
select select "31677"
click at [1099, 633] on input "Named Assured" at bounding box center [1257, 635] width 504 height 24
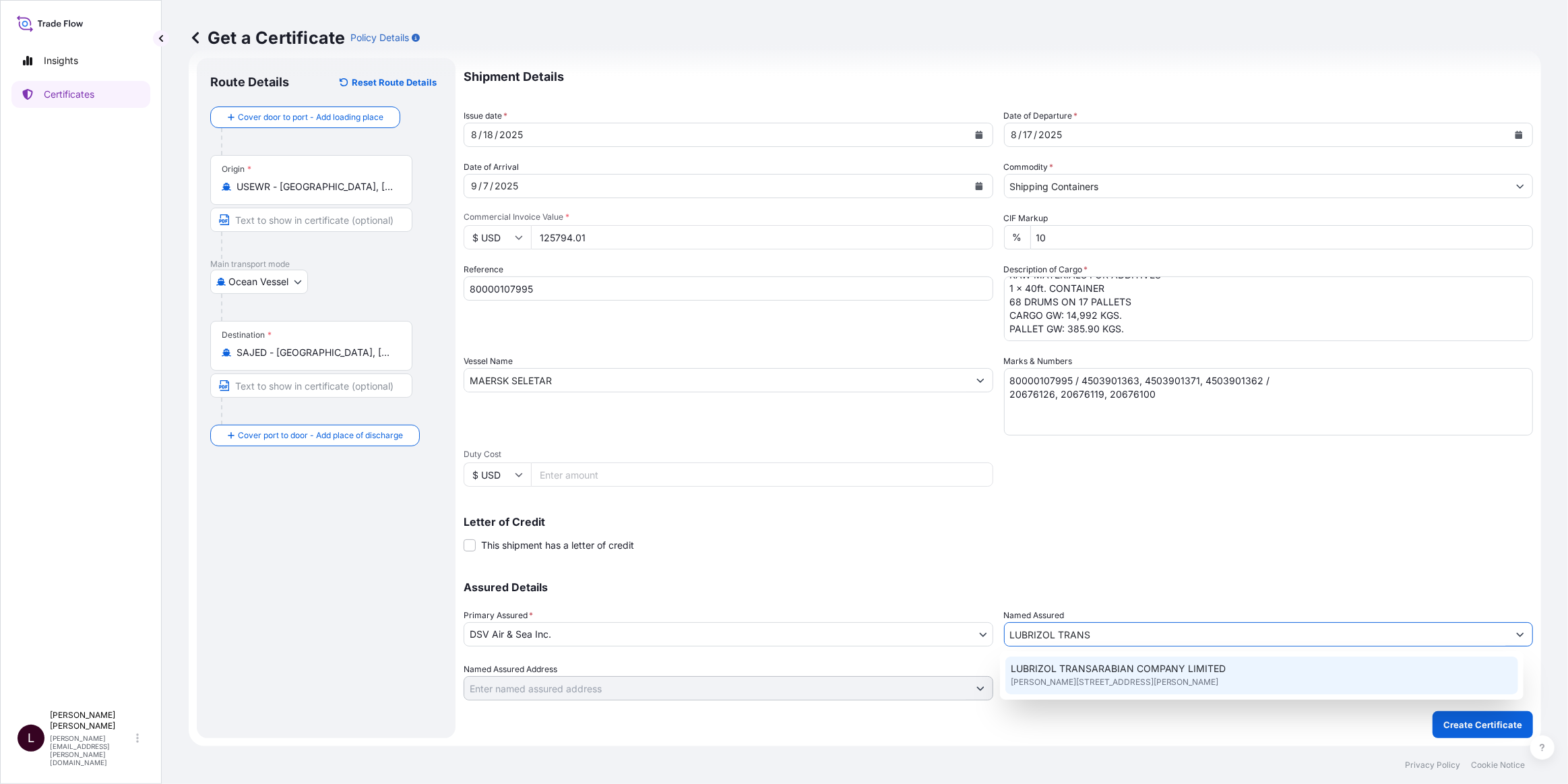
click at [1120, 679] on span "King Fahad Road, 46471, Yanbu Al Bahr, Saudi Arabia" at bounding box center [1115, 682] width 208 height 14
type input "LUBRIZOL TRANSARABIAN COMPANY LIMITED"
type input "King Fahad Rd, Yanbu Al Bahr 46471, Saudi Arabia"
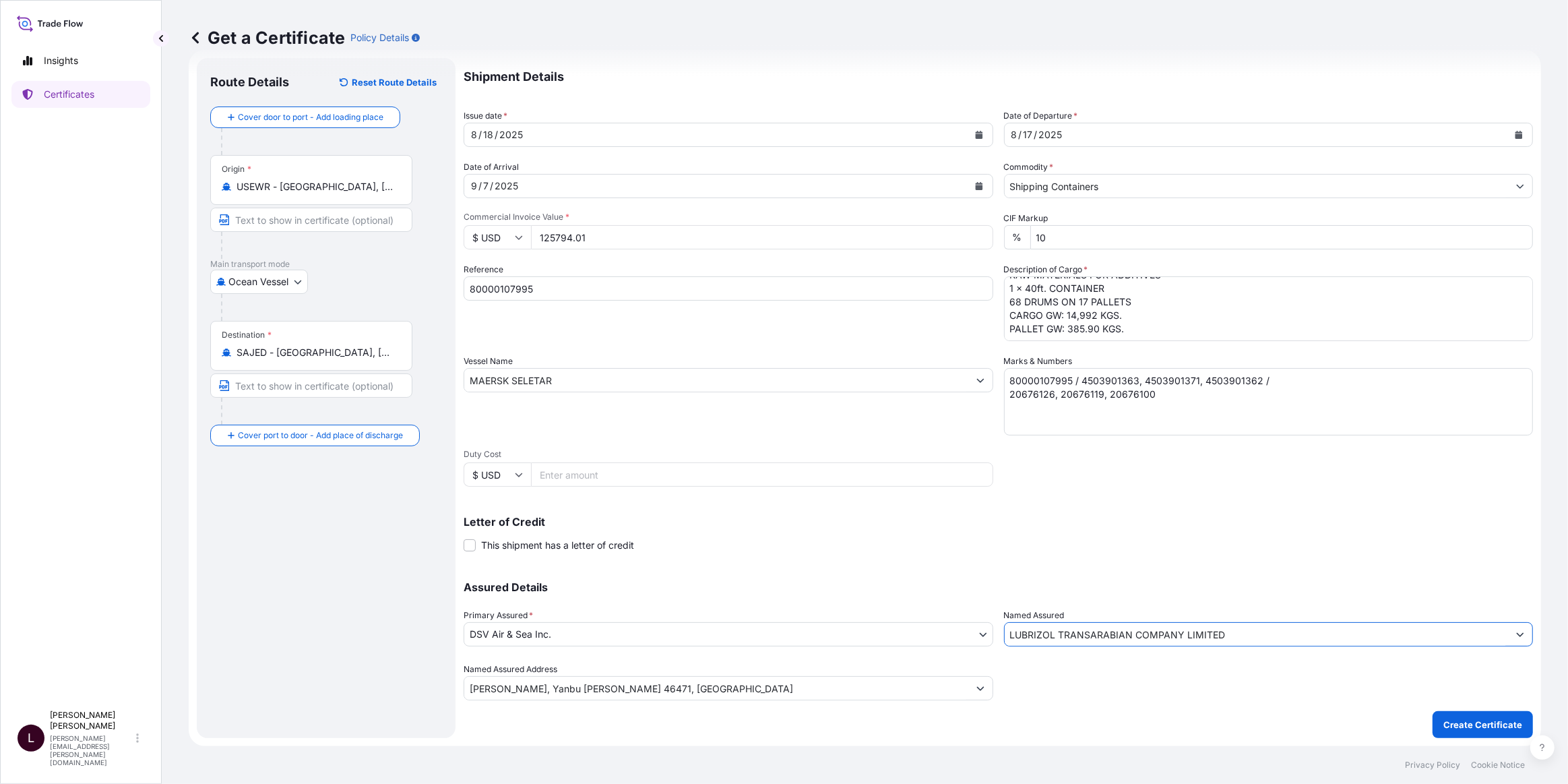
type input "LUBRIZOL TRANSARABIAN COMPANY LIMITED"
click at [1289, 524] on p "Letter of Credit" at bounding box center [998, 522] width 1070 height 11
click at [1481, 729] on p "Create Certificate" at bounding box center [1483, 725] width 79 height 14
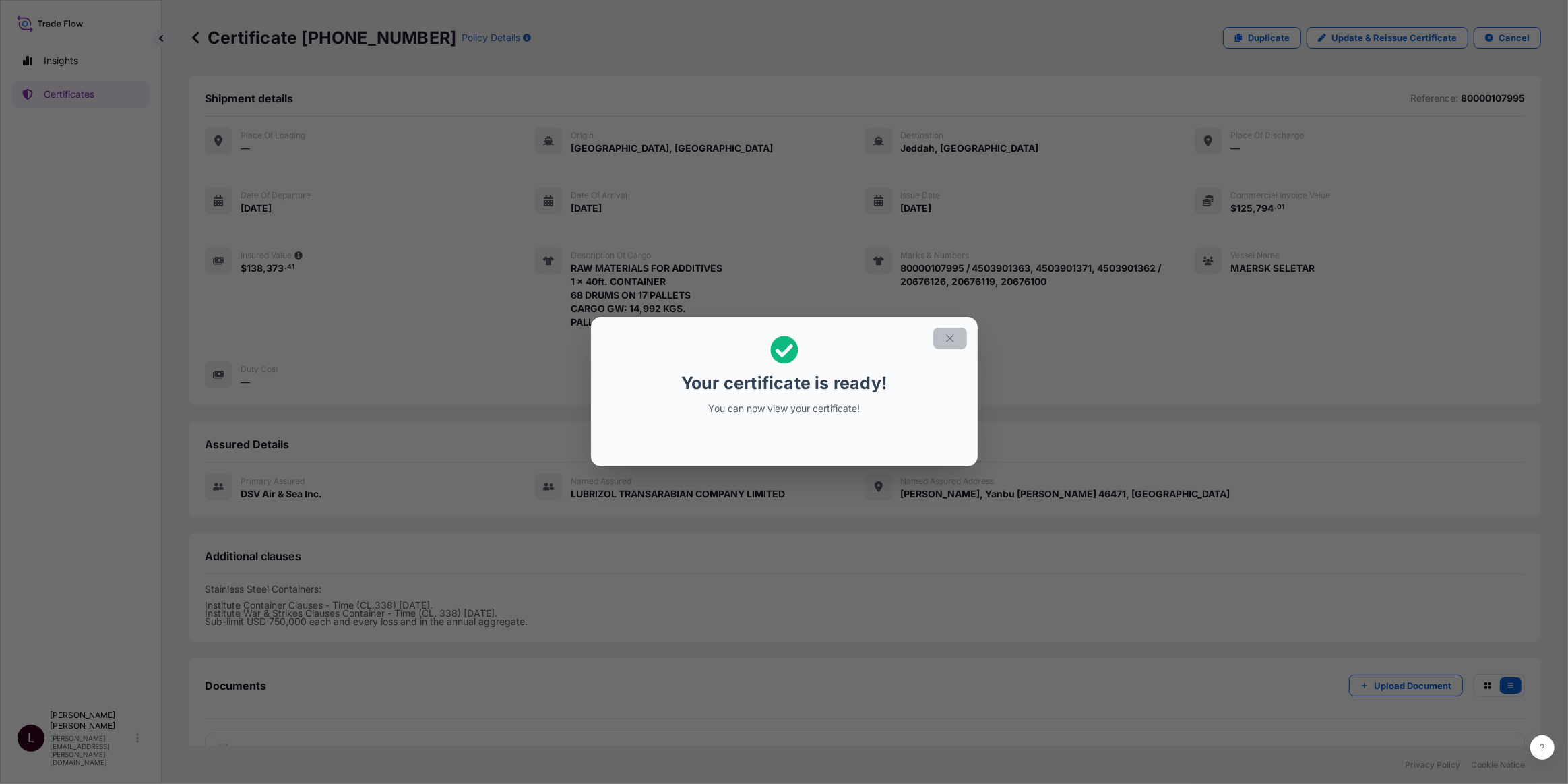
click at [948, 339] on icon "button" at bounding box center [949, 338] width 12 height 12
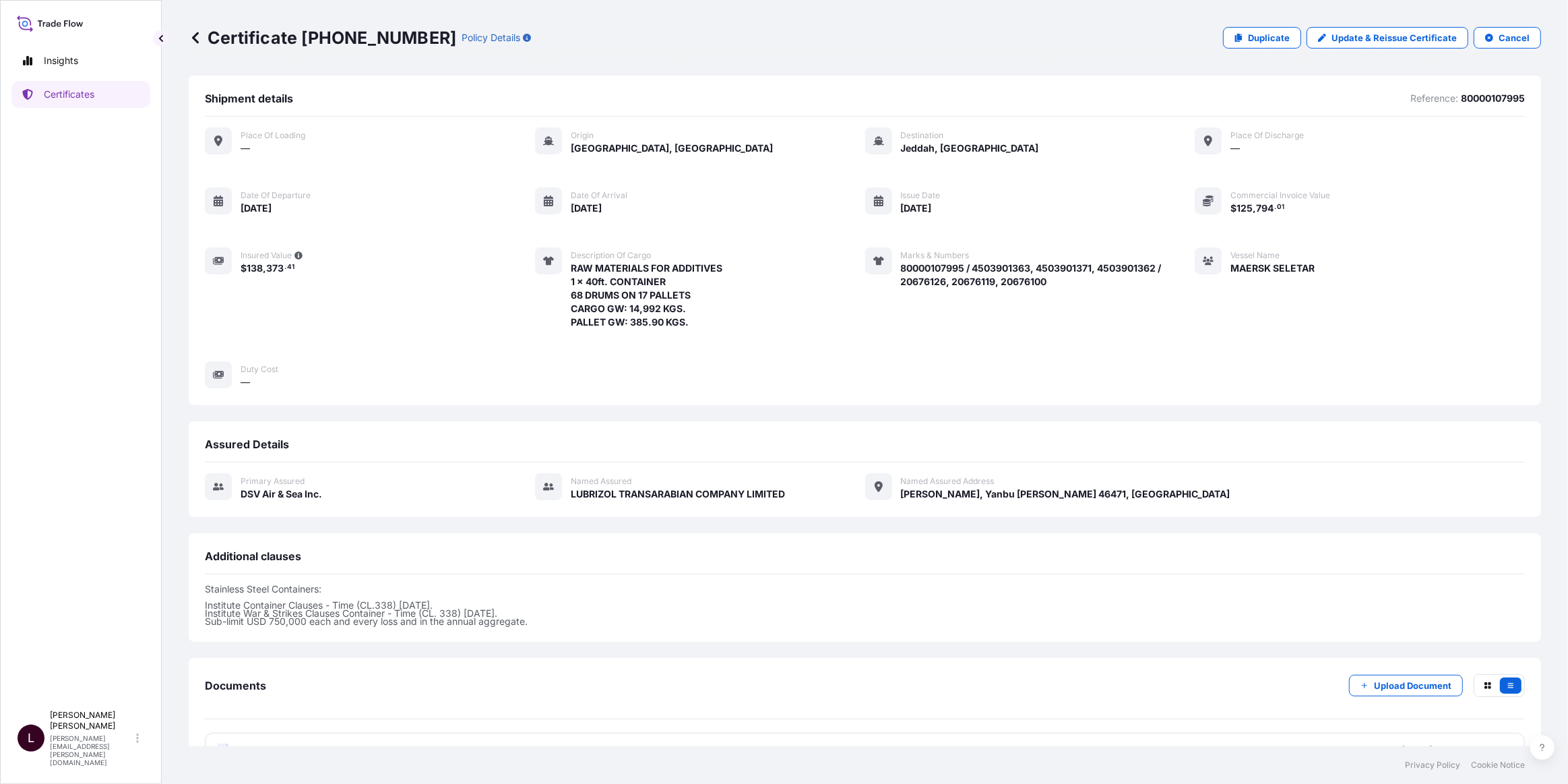
scroll to position [37, 0]
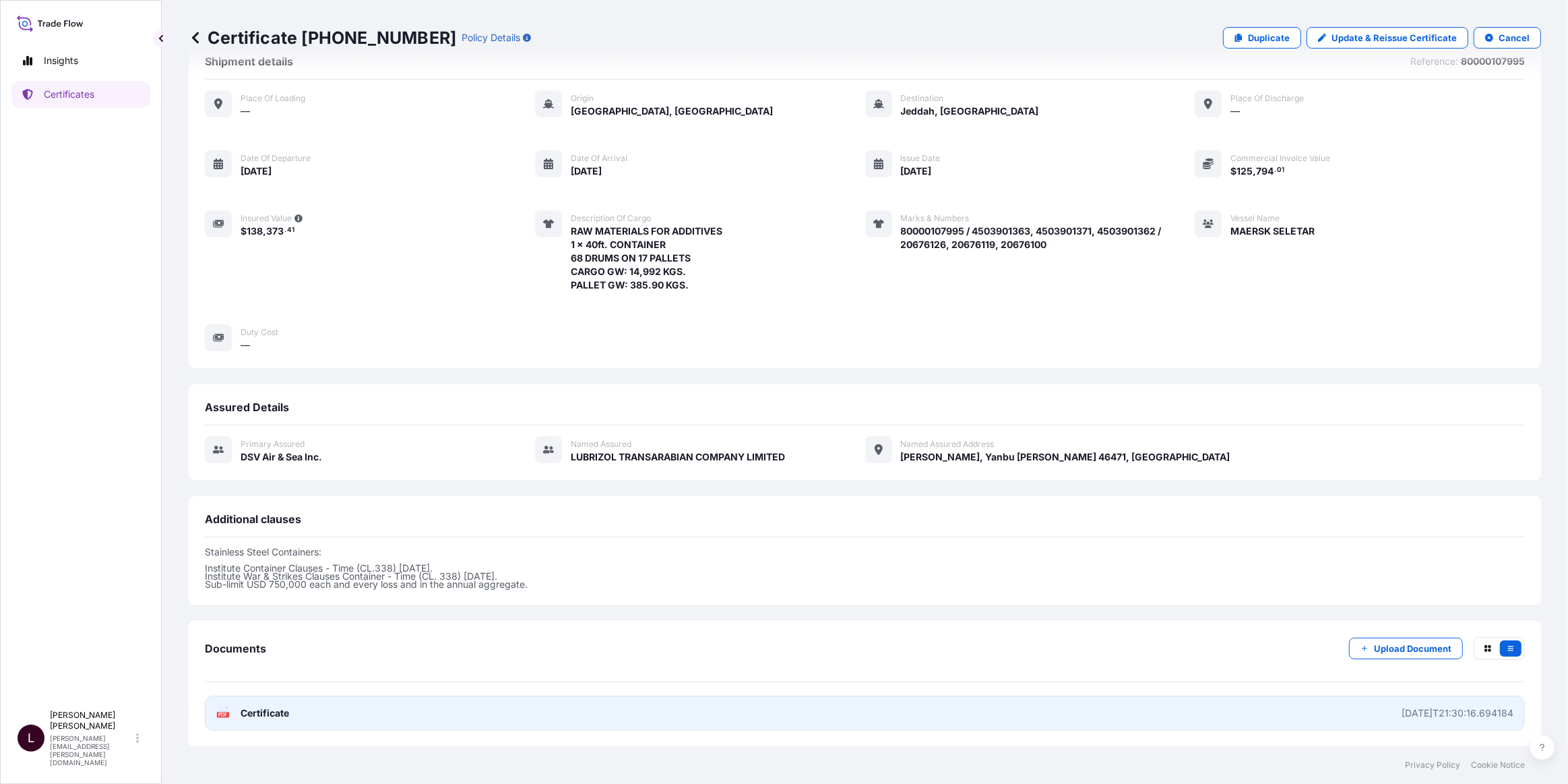
click at [527, 712] on link "PDF Certificate 2025-08-18T21:30:16.694184" at bounding box center [865, 714] width 1321 height 35
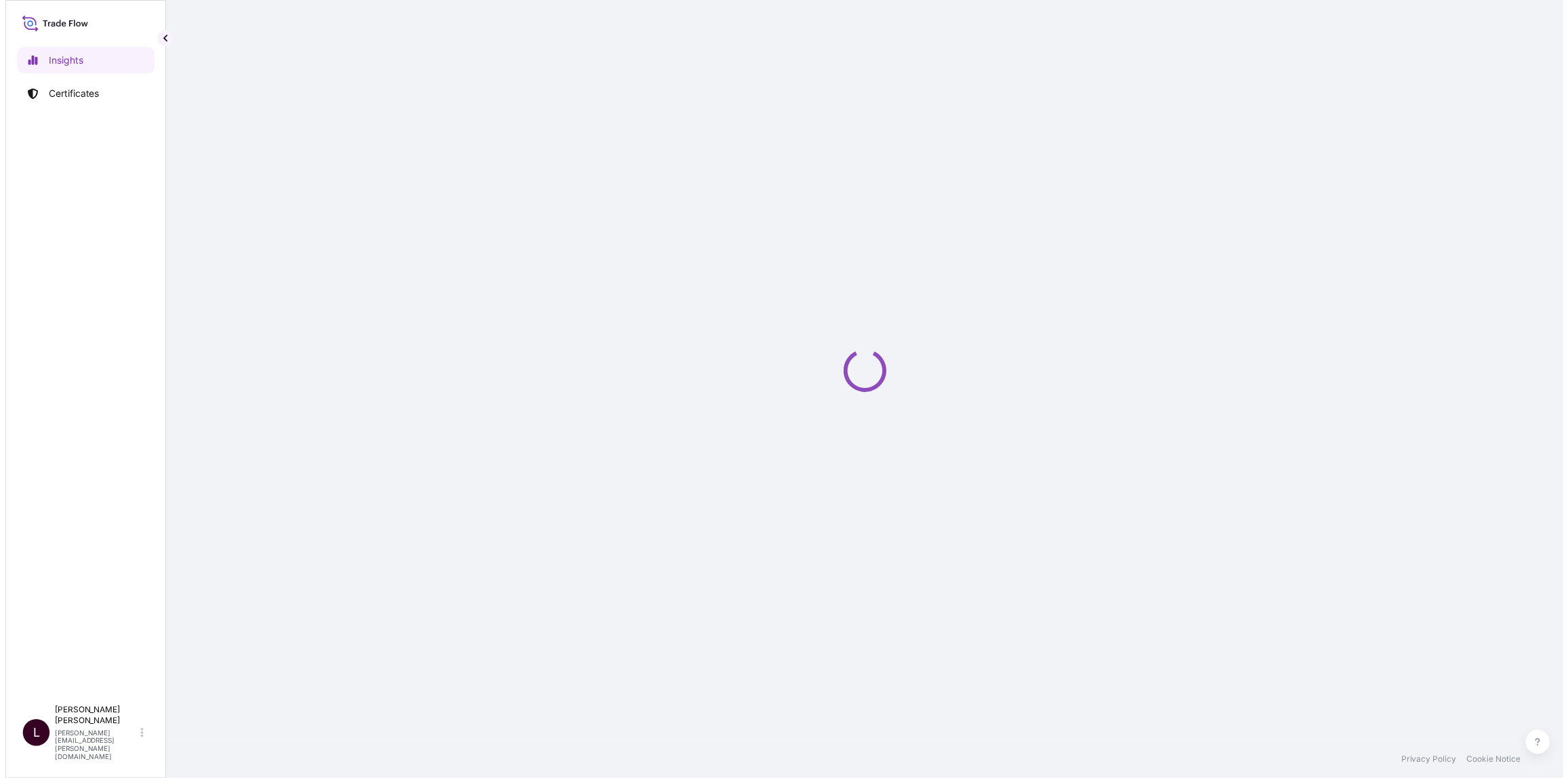
select select "2025"
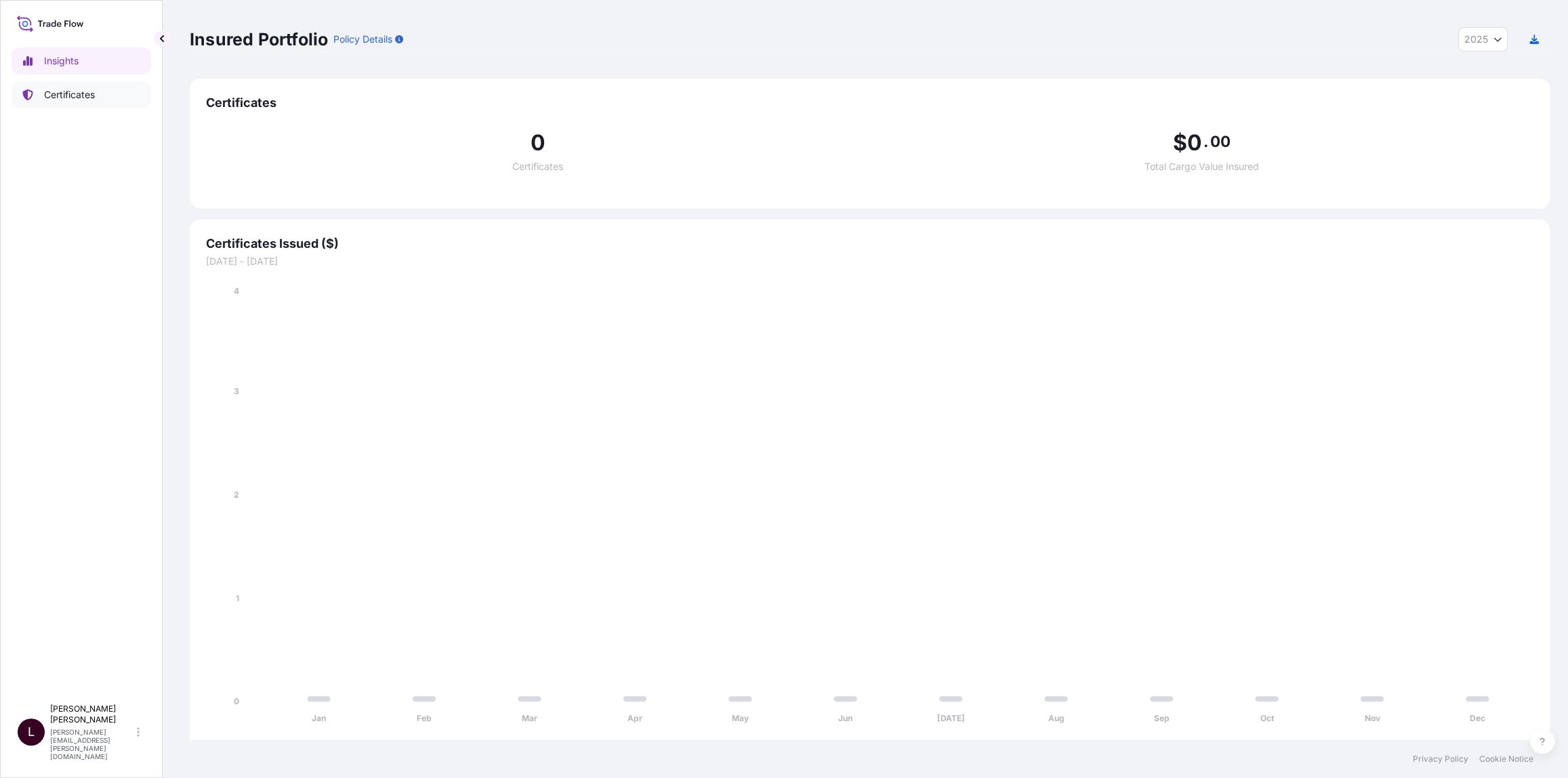
click at [68, 101] on link "Certificates" at bounding box center [81, 94] width 140 height 27
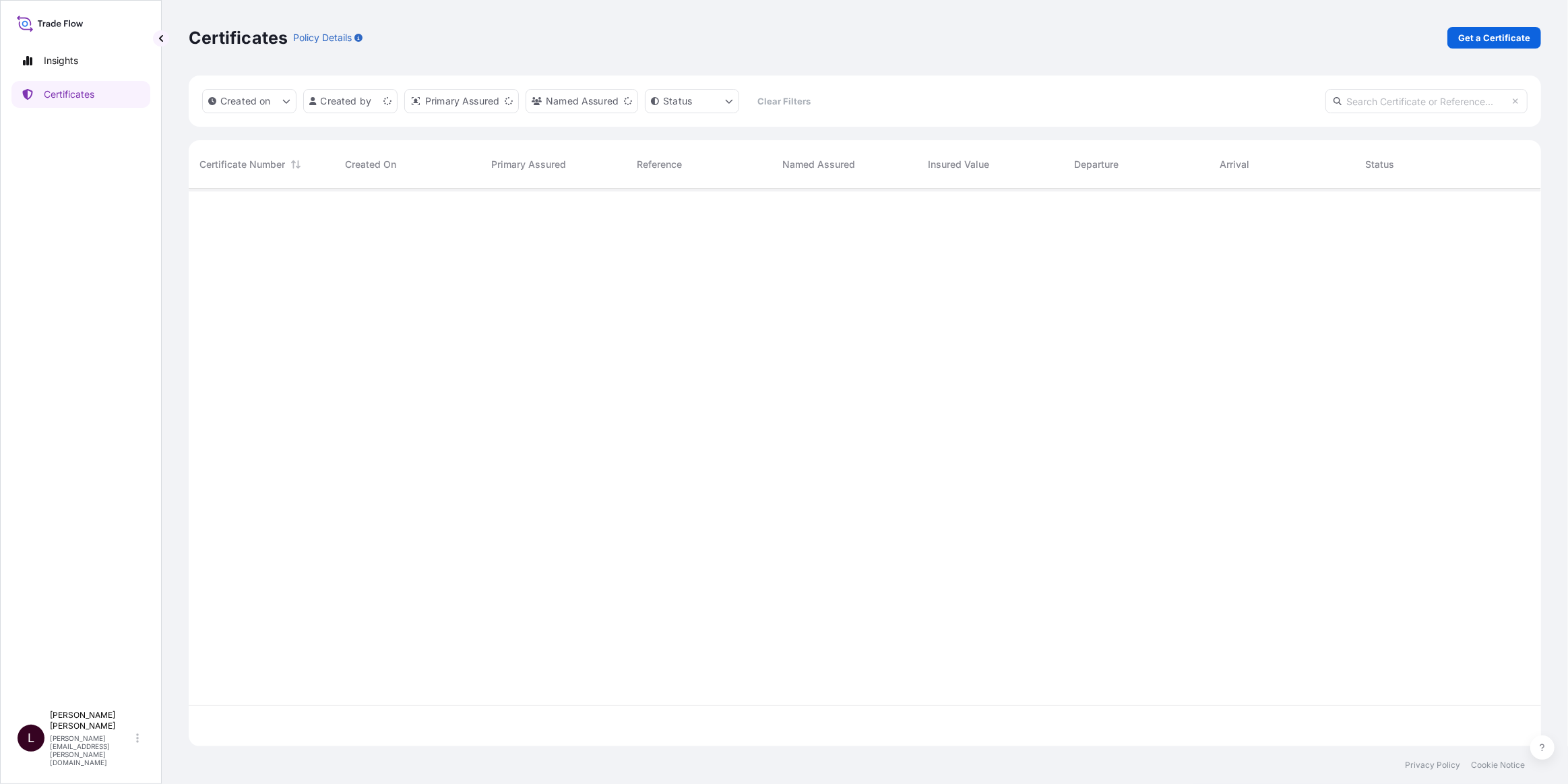
scroll to position [555, 1343]
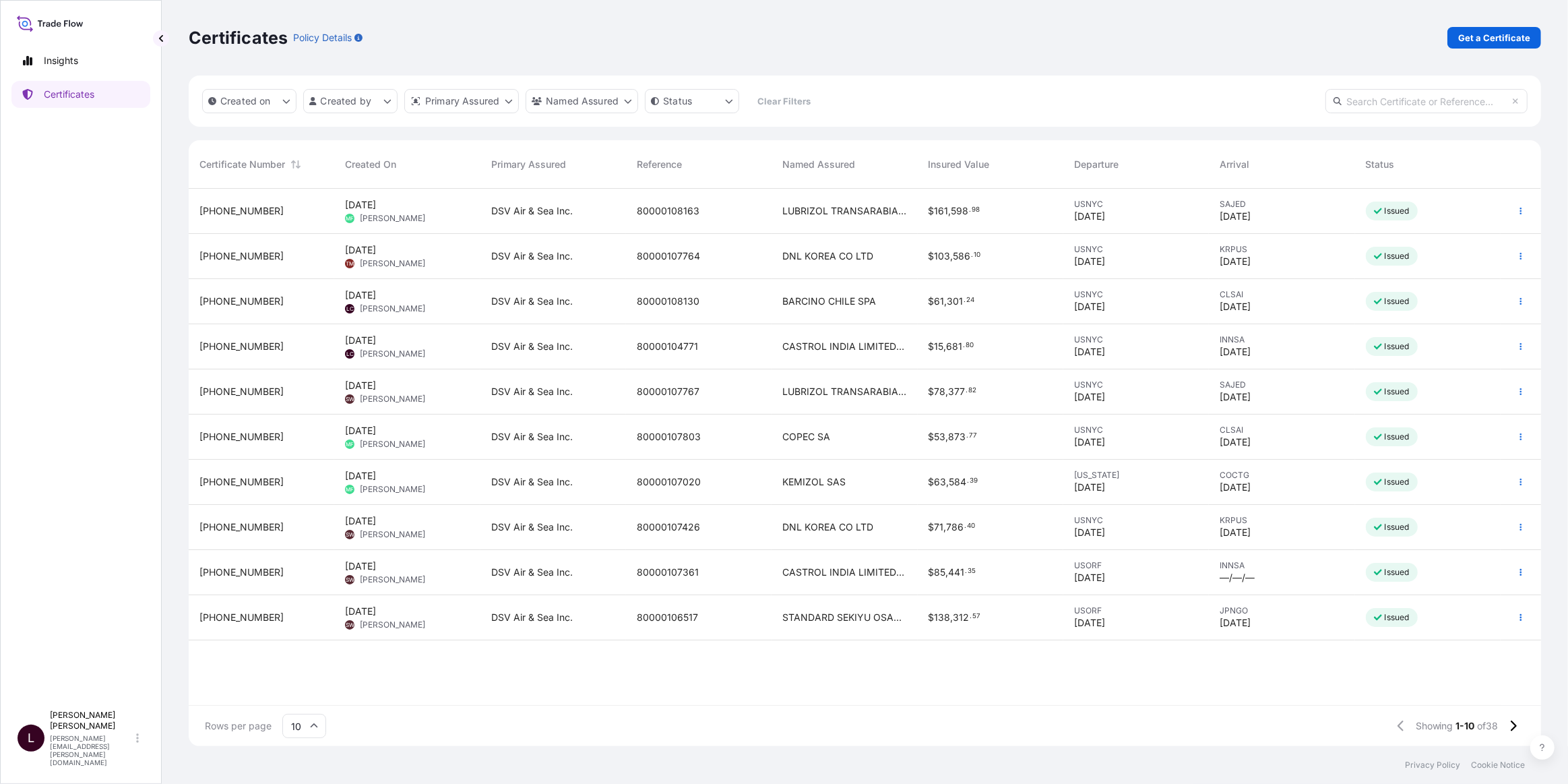
click at [390, 303] on span "[PERSON_NAME]" at bounding box center [393, 309] width 66 height 11
